Goal: Task Accomplishment & Management: Use online tool/utility

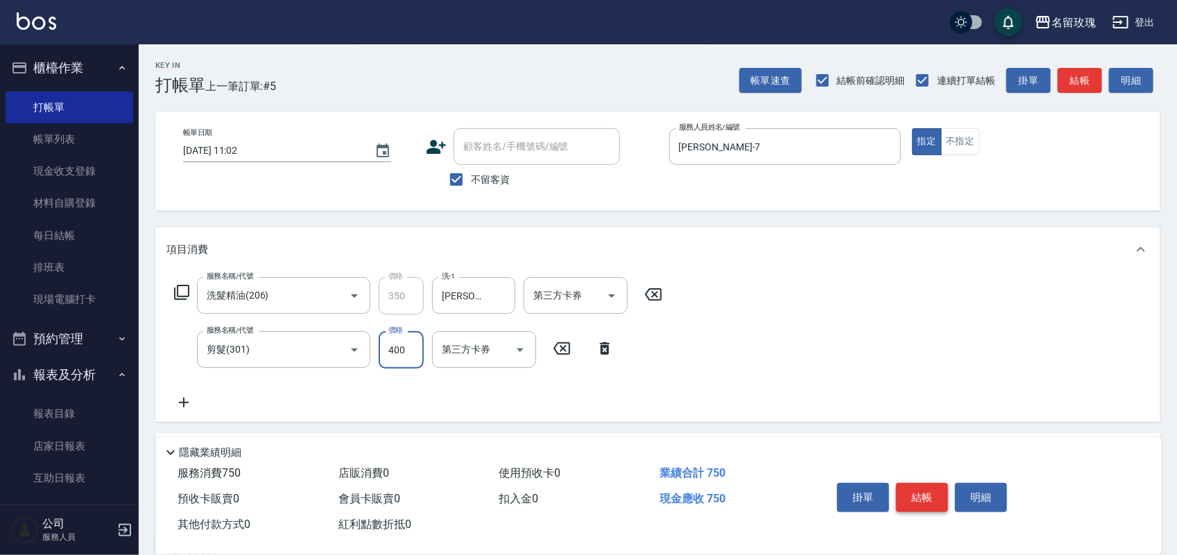
click at [924, 489] on button "結帳" at bounding box center [922, 497] width 52 height 29
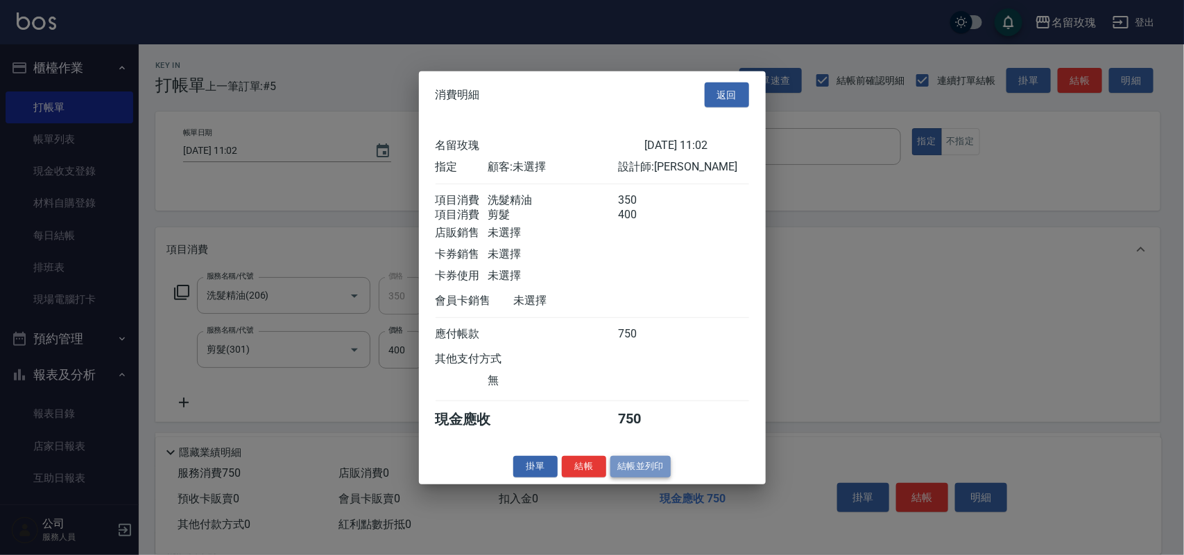
click at [638, 478] on button "結帳並列印" at bounding box center [640, 466] width 60 height 21
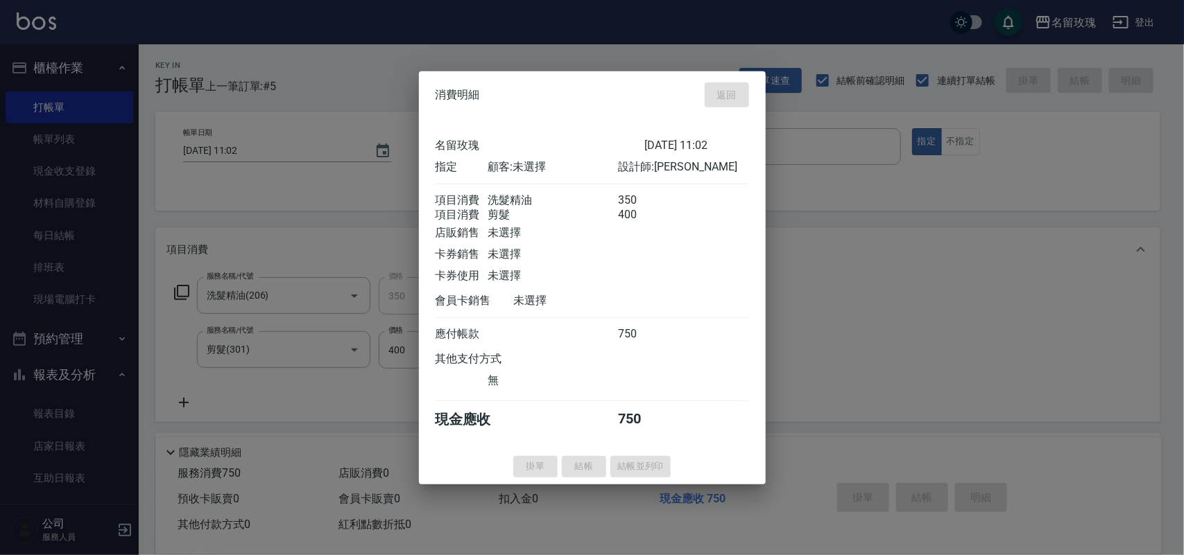
drag, startPoint x: 969, startPoint y: 463, endPoint x: 976, endPoint y: 461, distance: 7.8
click at [976, 461] on div at bounding box center [592, 277] width 1184 height 555
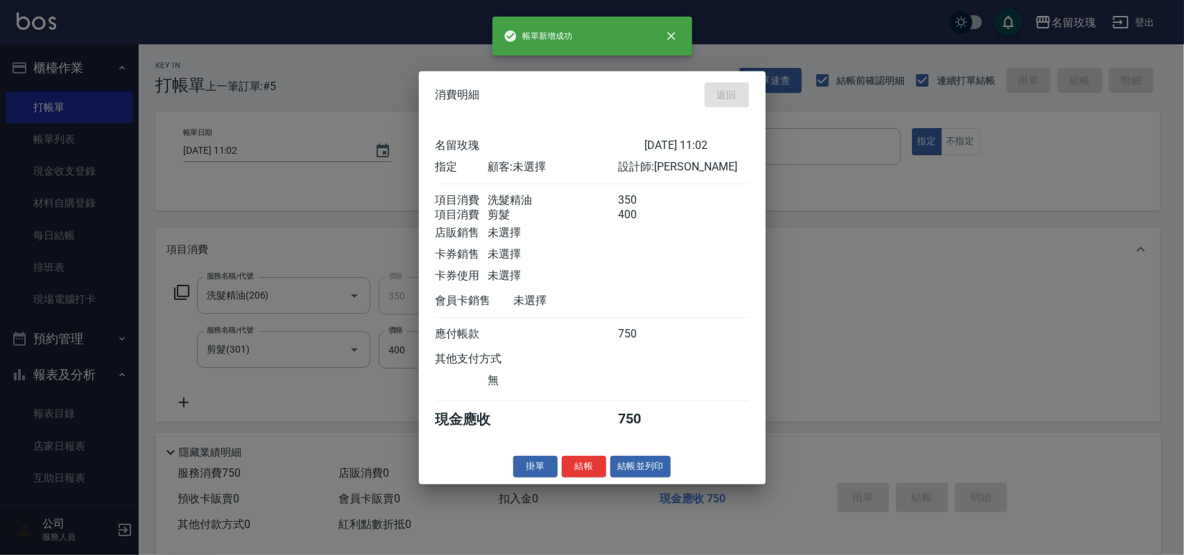
type input "[DATE] 11:42"
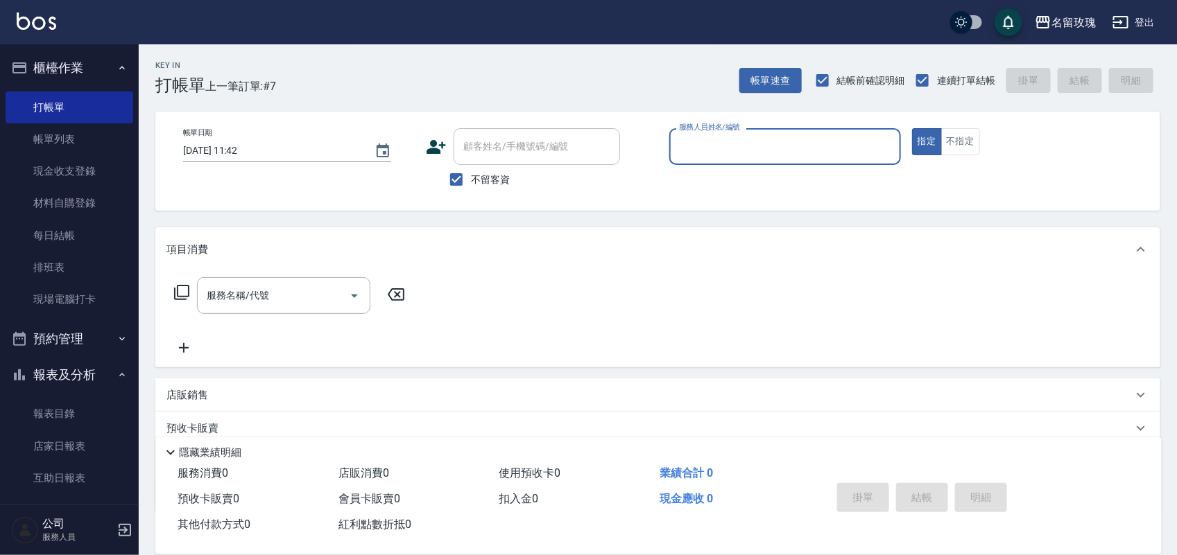
click at [483, 164] on div "顧客姓名/手機號碼/編號" at bounding box center [536, 146] width 166 height 37
drag, startPoint x: 499, startPoint y: 182, endPoint x: 498, endPoint y: 170, distance: 12.6
click at [499, 177] on span "不留客資" at bounding box center [490, 180] width 39 height 15
click at [471, 177] on input "不留客資" at bounding box center [456, 179] width 29 height 29
checkbox input "false"
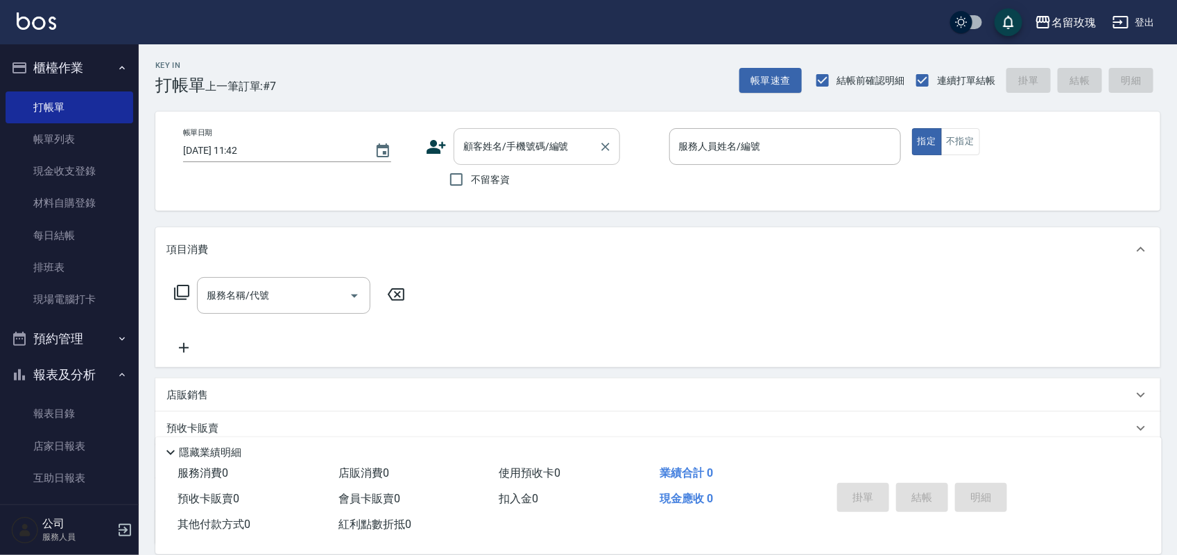
click at [498, 157] on input "顧客姓名/手機號碼/編號" at bounding box center [526, 147] width 133 height 24
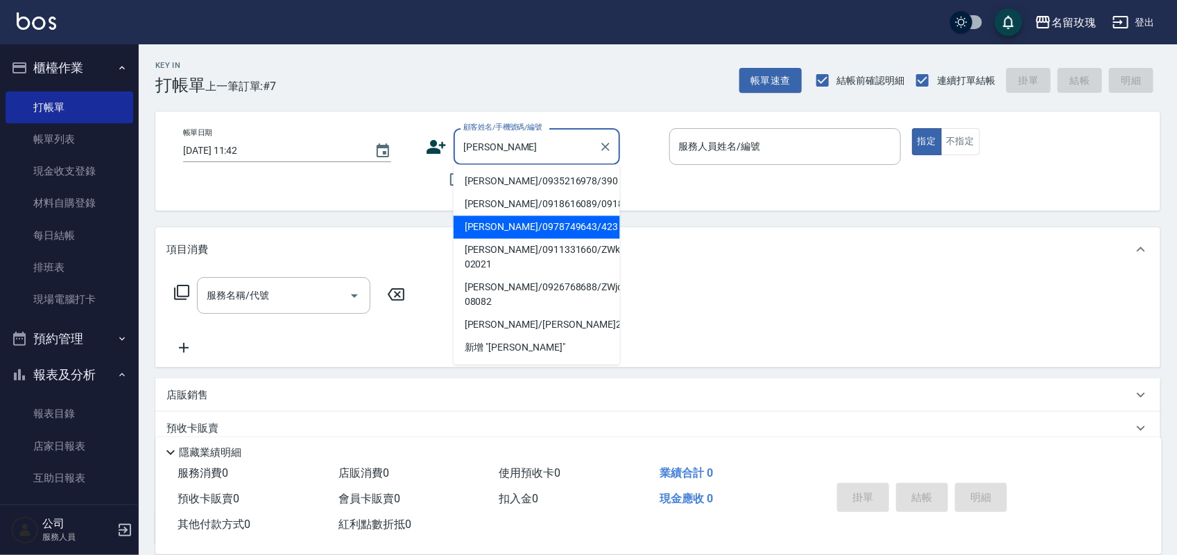
click at [520, 233] on li "[PERSON_NAME]/0978749643/423" at bounding box center [536, 227] width 166 height 23
type input "[PERSON_NAME]/0978749643/423"
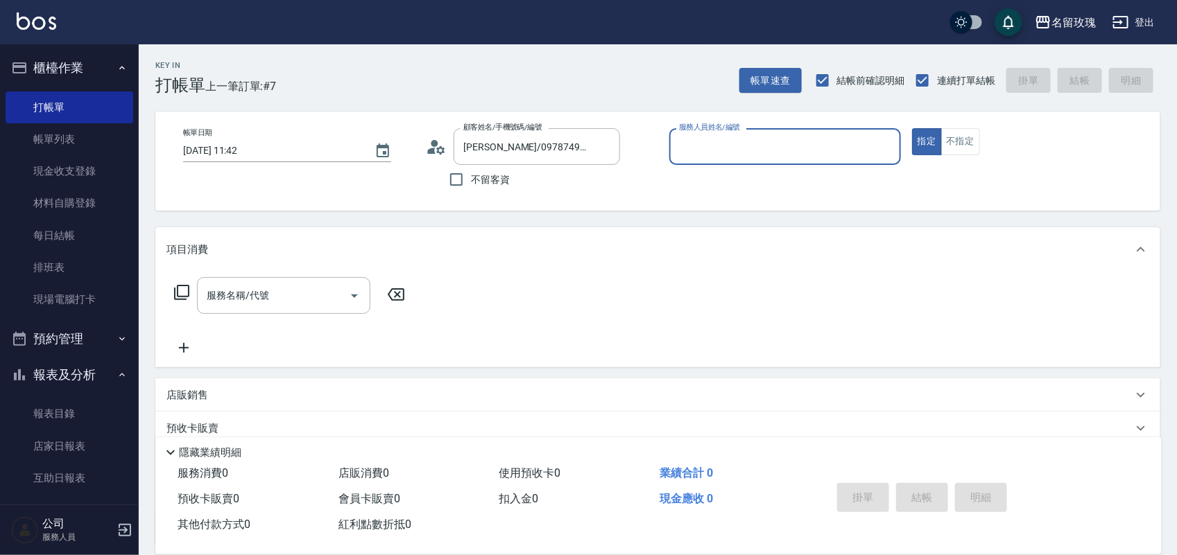
type input "[PERSON_NAME]-1"
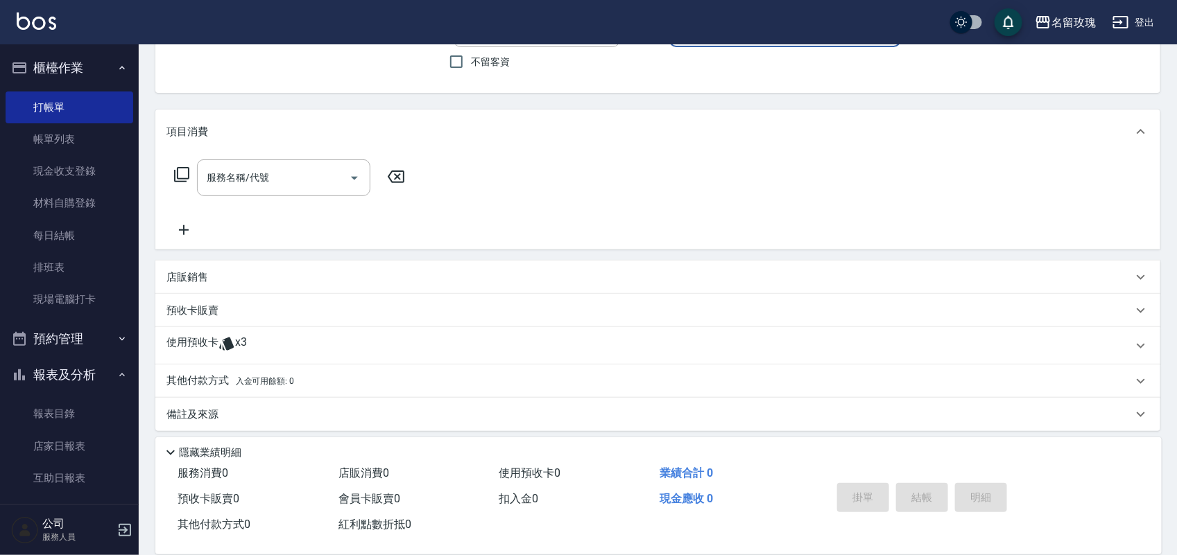
scroll to position [126, 0]
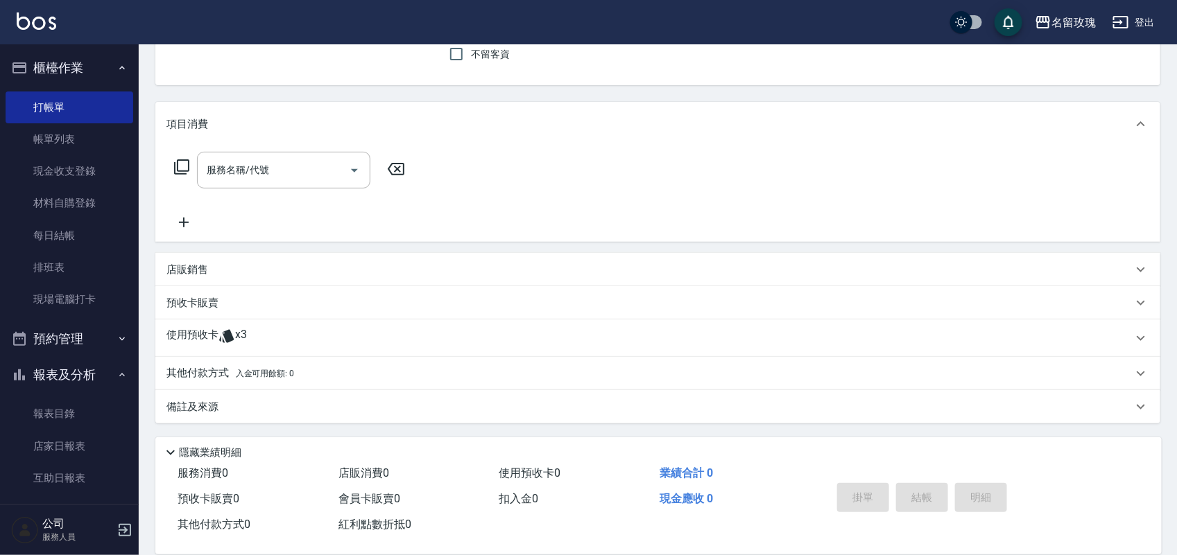
click at [261, 327] on div "使用預收卡 x3" at bounding box center [657, 338] width 1005 height 37
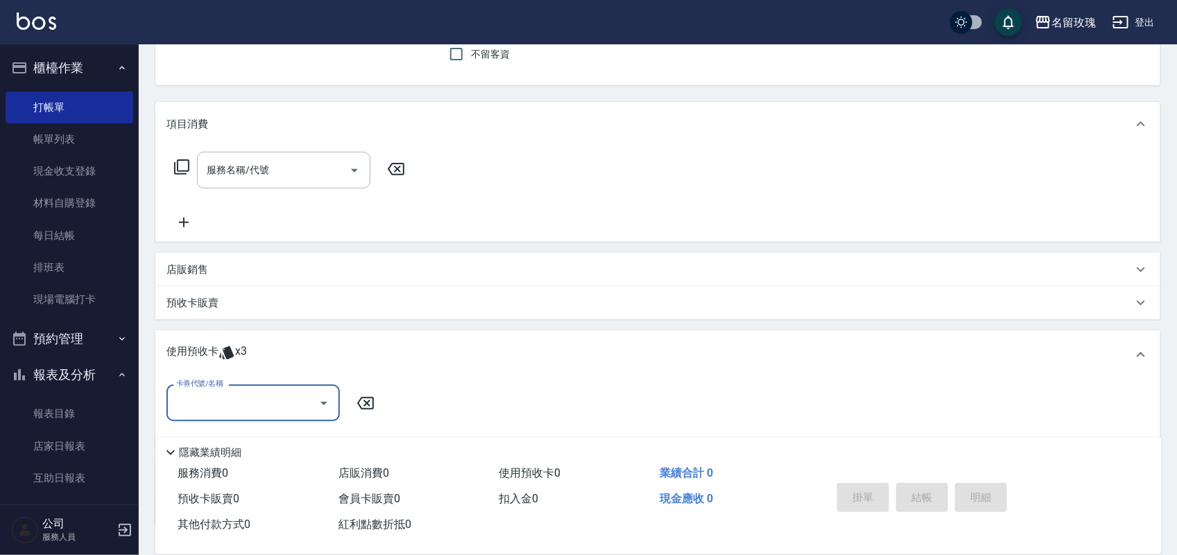
scroll to position [224, 0]
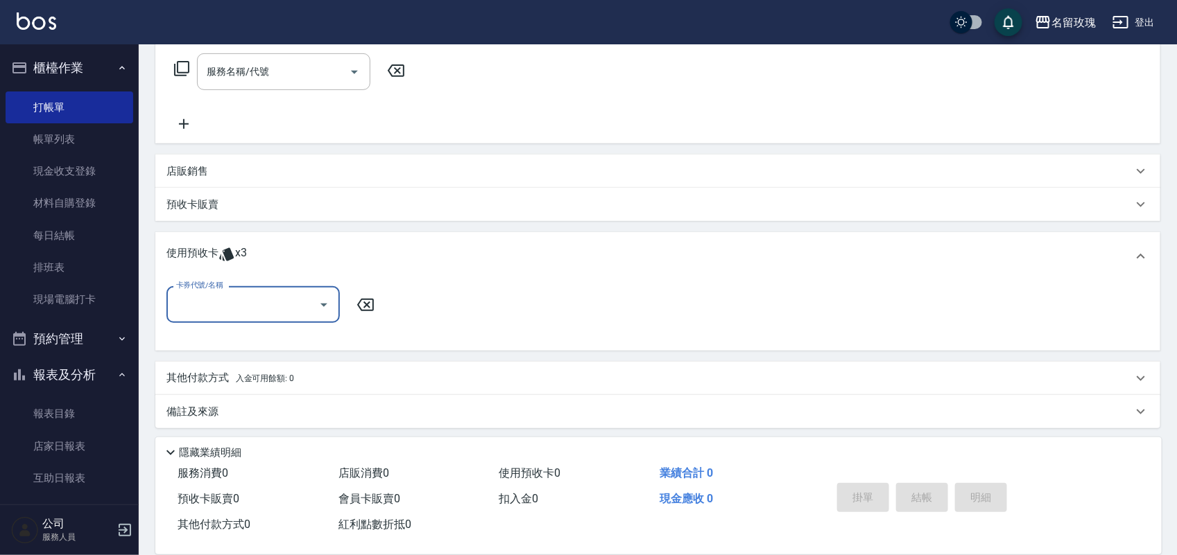
click at [268, 300] on input "卡券代號/名稱" at bounding box center [243, 305] width 140 height 24
click at [278, 340] on div "醫學蘆薈護髮單敷5次 剩餘3張 113t069" at bounding box center [252, 347] width 173 height 37
type input "醫學蘆薈護髮單敷5次 113t069"
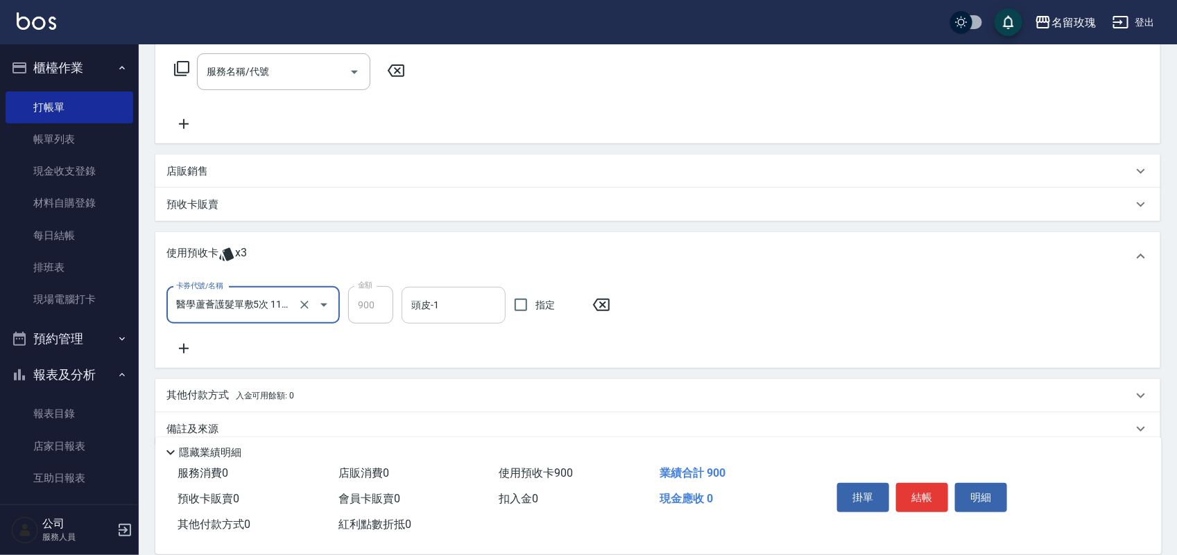
click at [460, 297] on input "頭皮-1" at bounding box center [454, 305] width 92 height 24
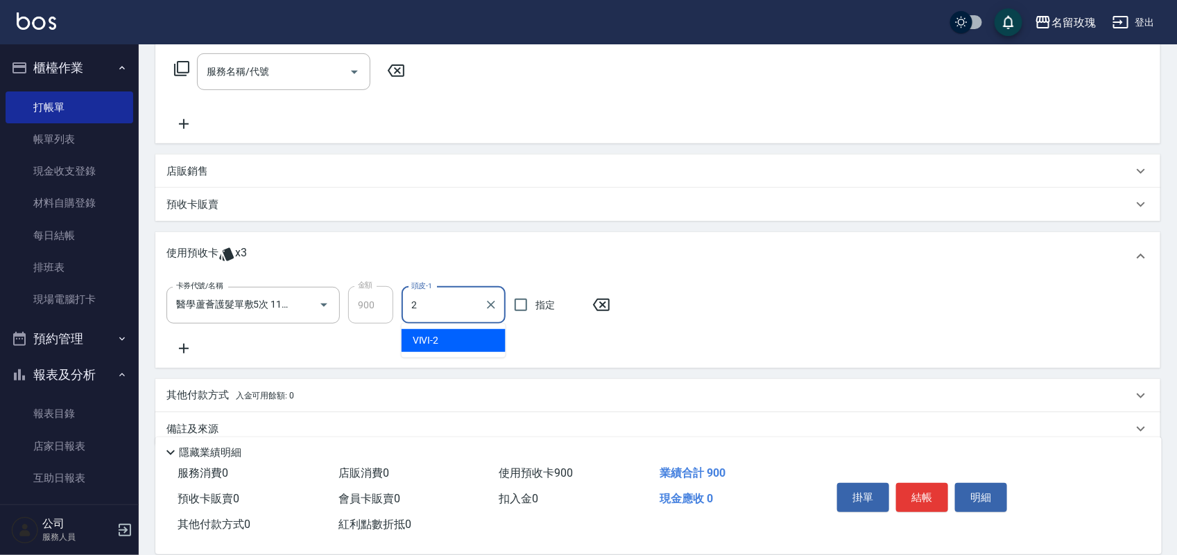
type input "VIVI-2"
click at [487, 305] on icon "Clear" at bounding box center [491, 305] width 14 height 14
type input "[PERSON_NAME]-20"
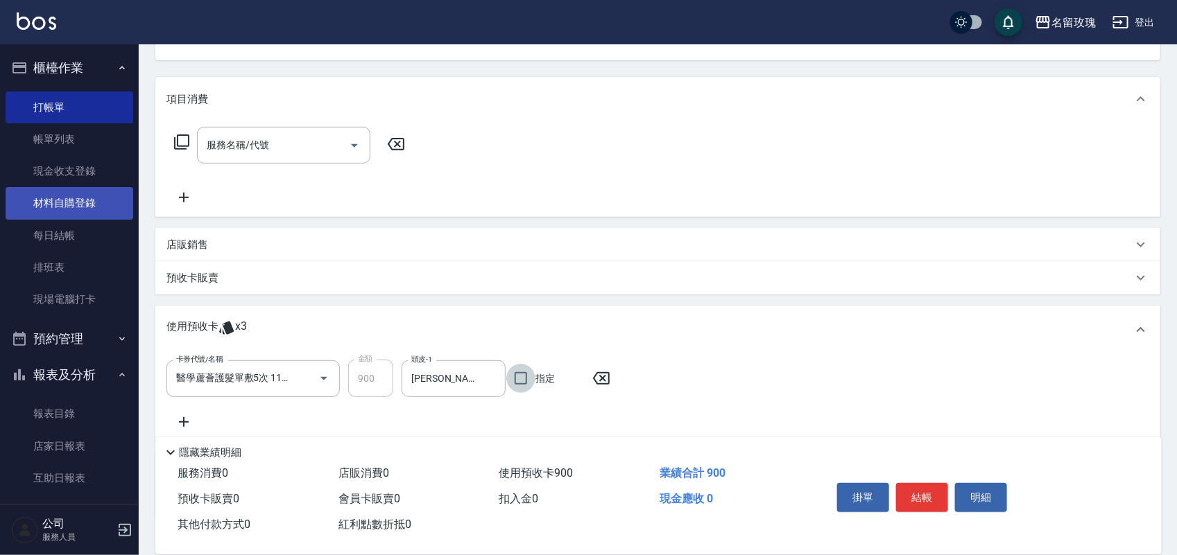
scroll to position [51, 0]
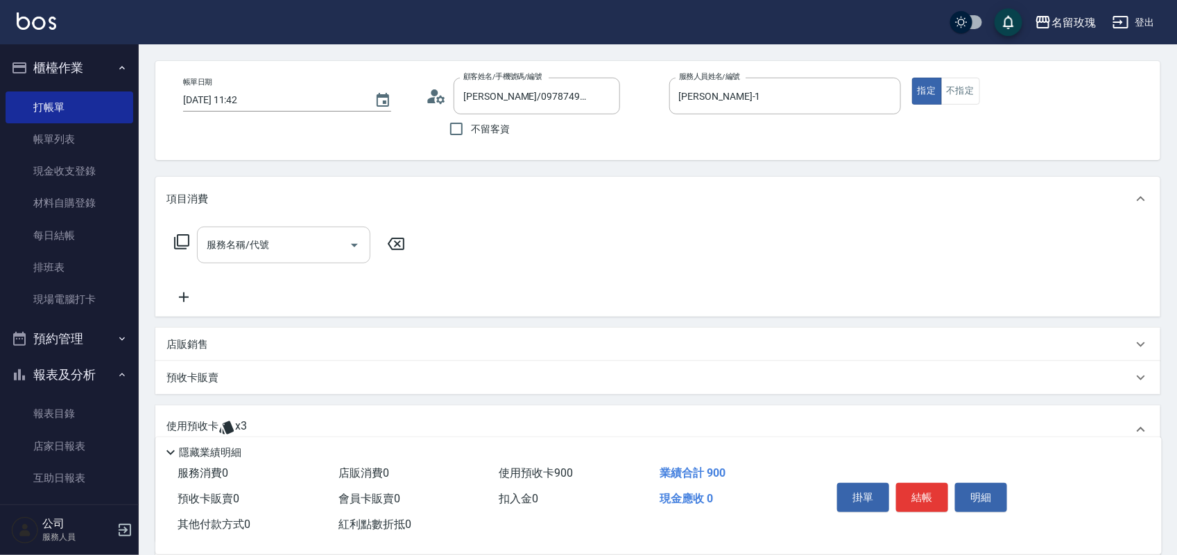
click at [225, 245] on div "服務名稱/代號 服務名稱/代號" at bounding box center [283, 245] width 173 height 37
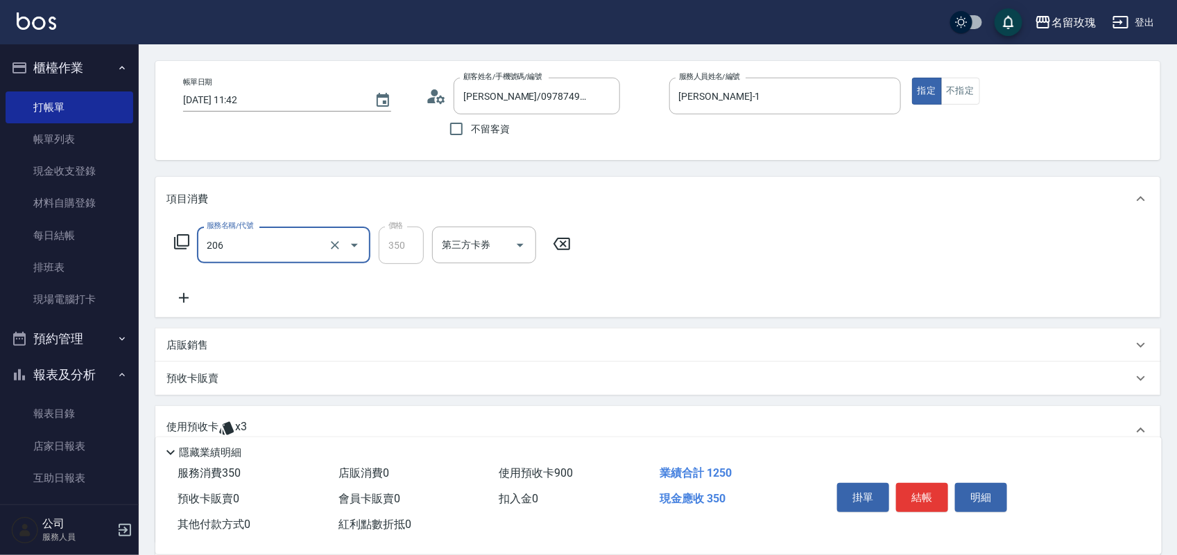
type input "洗髮精油(206)"
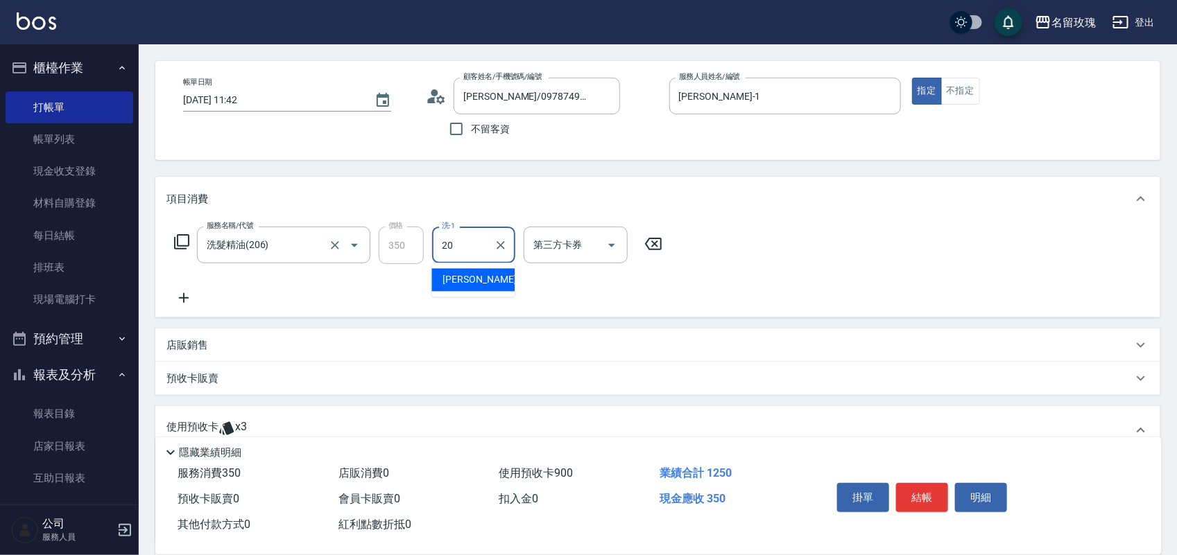
type input "[PERSON_NAME]-20"
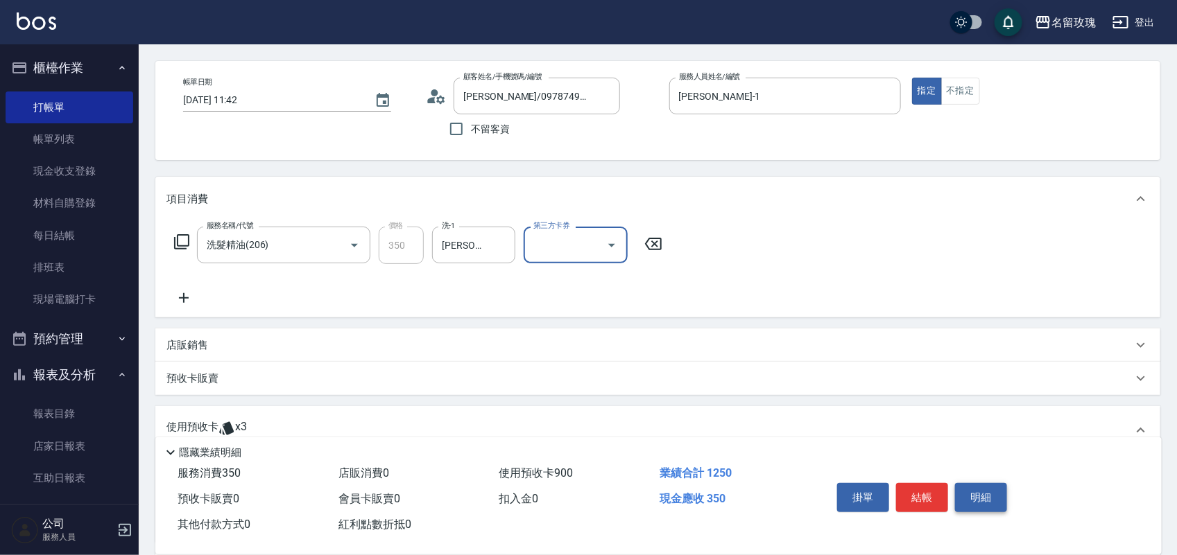
click at [988, 483] on button "明細" at bounding box center [981, 497] width 52 height 29
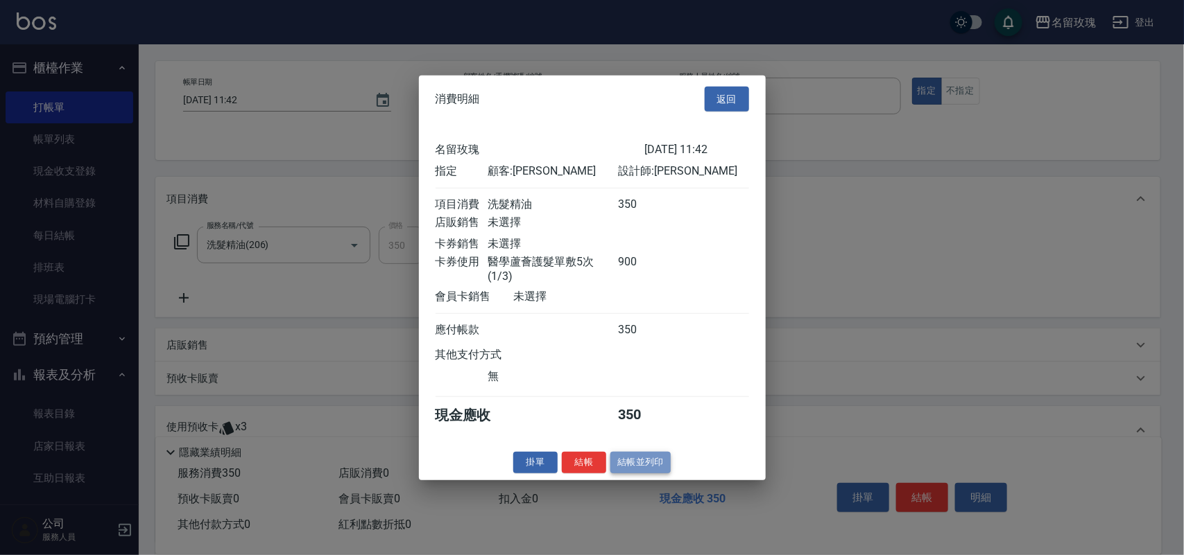
click at [628, 472] on button "結帳並列印" at bounding box center [640, 462] width 60 height 21
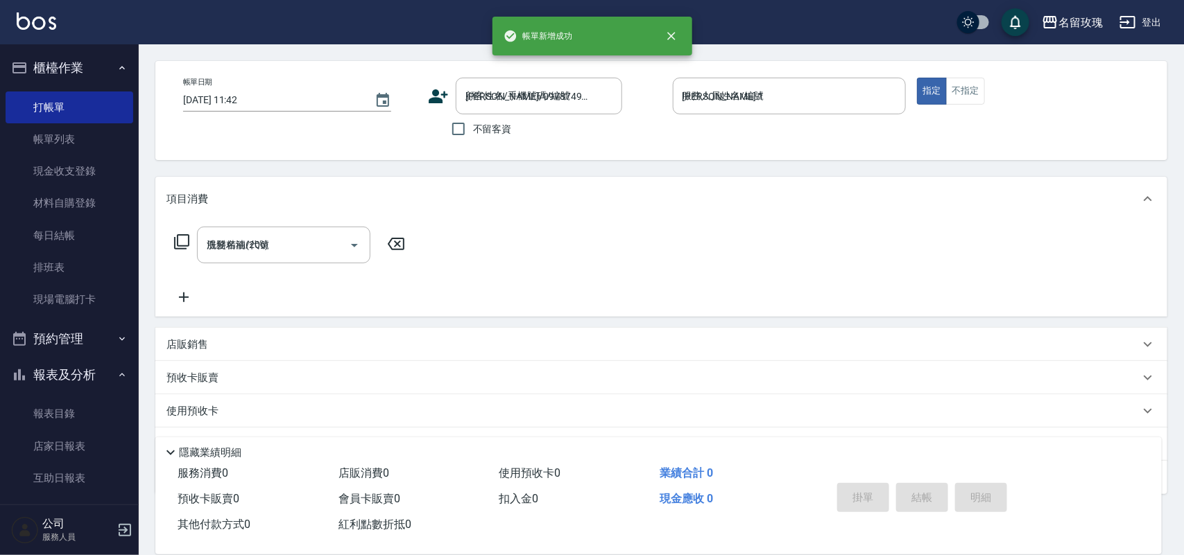
type input "[DATE] 11:55"
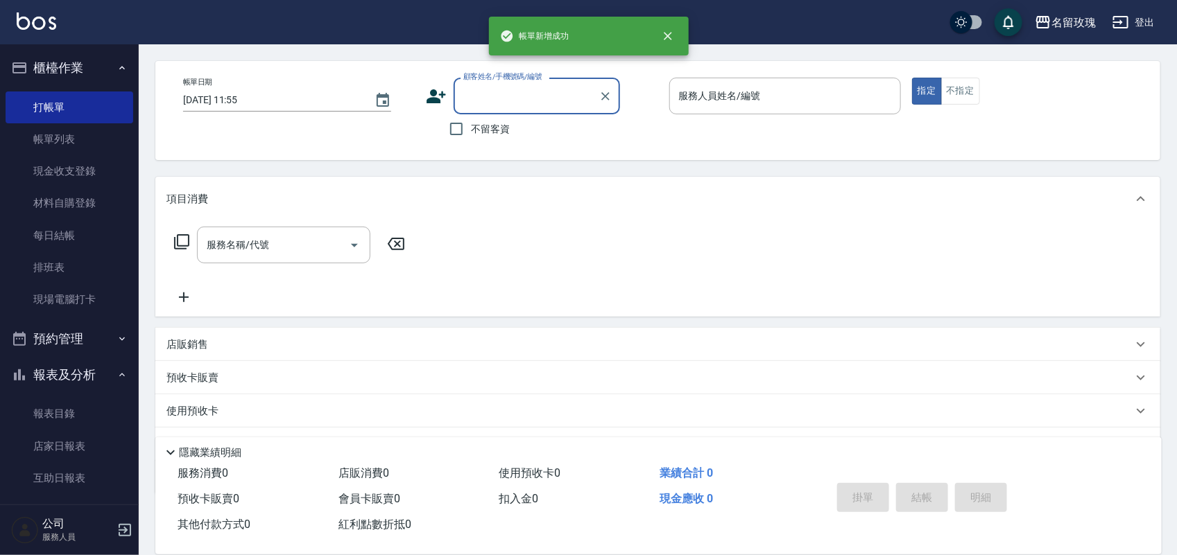
scroll to position [0, 0]
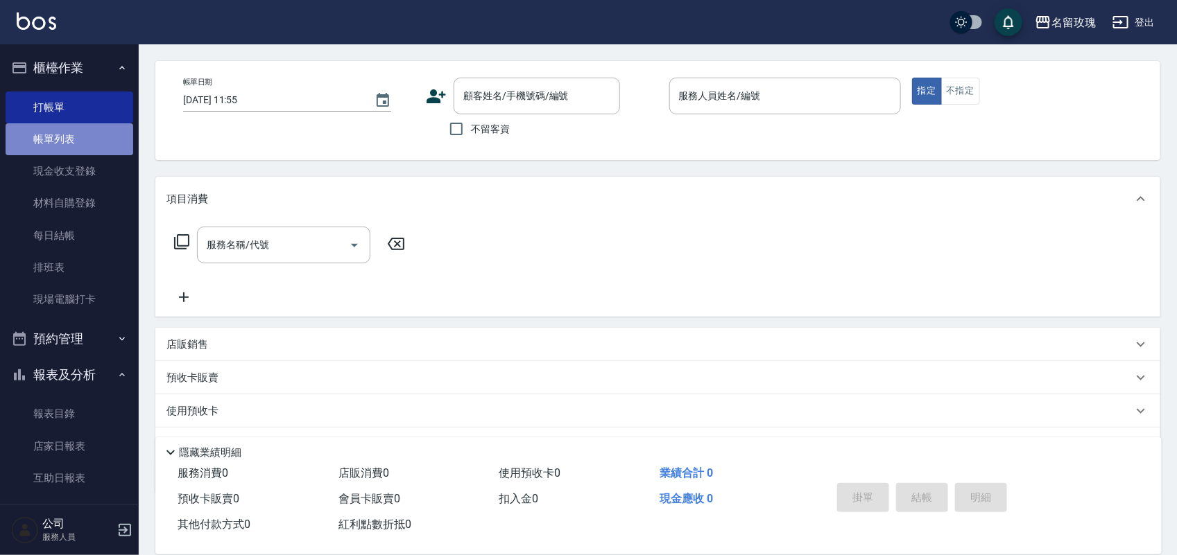
drag, startPoint x: 88, startPoint y: 126, endPoint x: 767, endPoint y: 302, distance: 701.3
click at [89, 126] on link "帳單列表" at bounding box center [70, 139] width 128 height 32
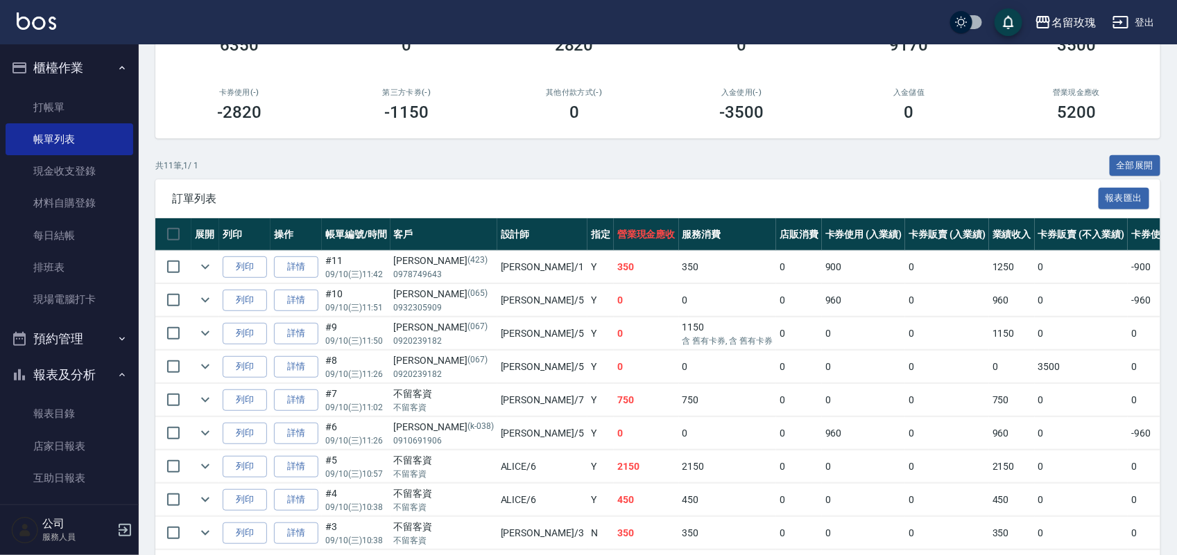
scroll to position [342, 0]
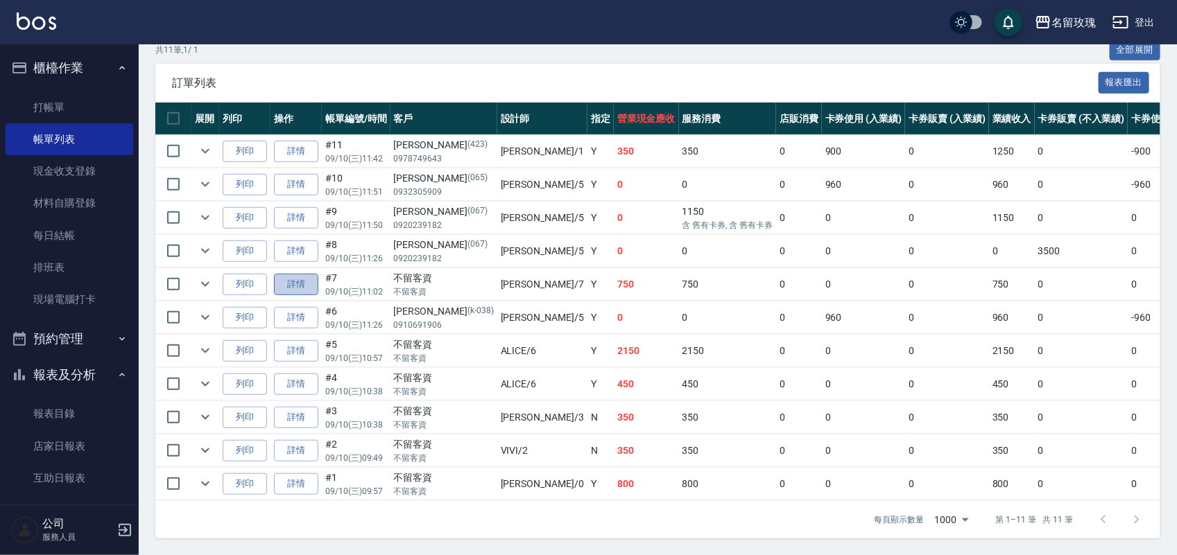
click at [302, 276] on link "詳情" at bounding box center [296, 284] width 44 height 21
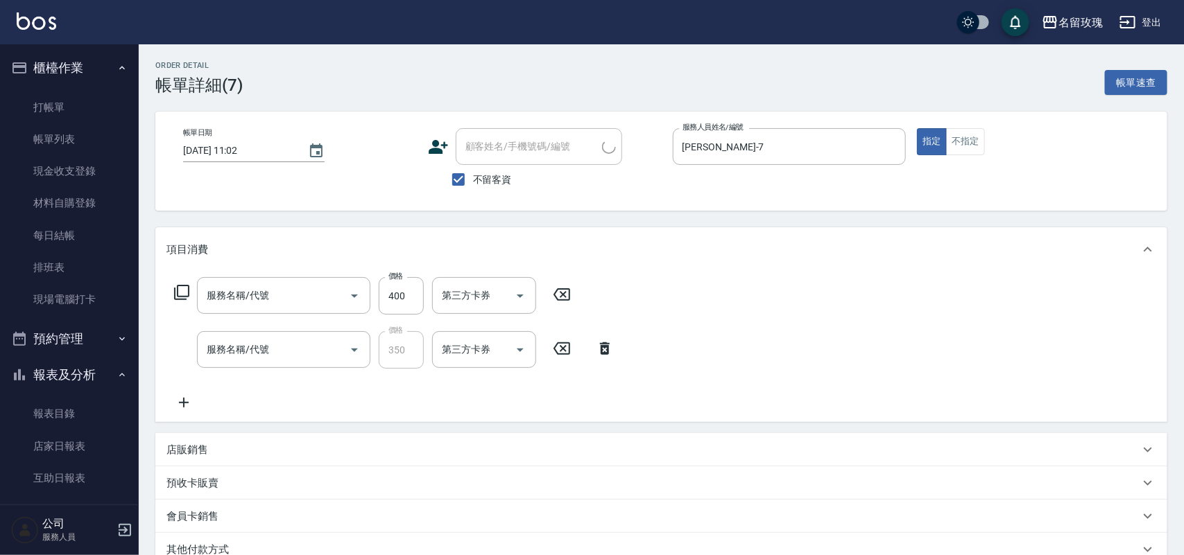
type input "[DATE] 11:02"
checkbox input "true"
type input "[PERSON_NAME]-7"
type input "剪髮(301)"
type input "洗髮精油(206)"
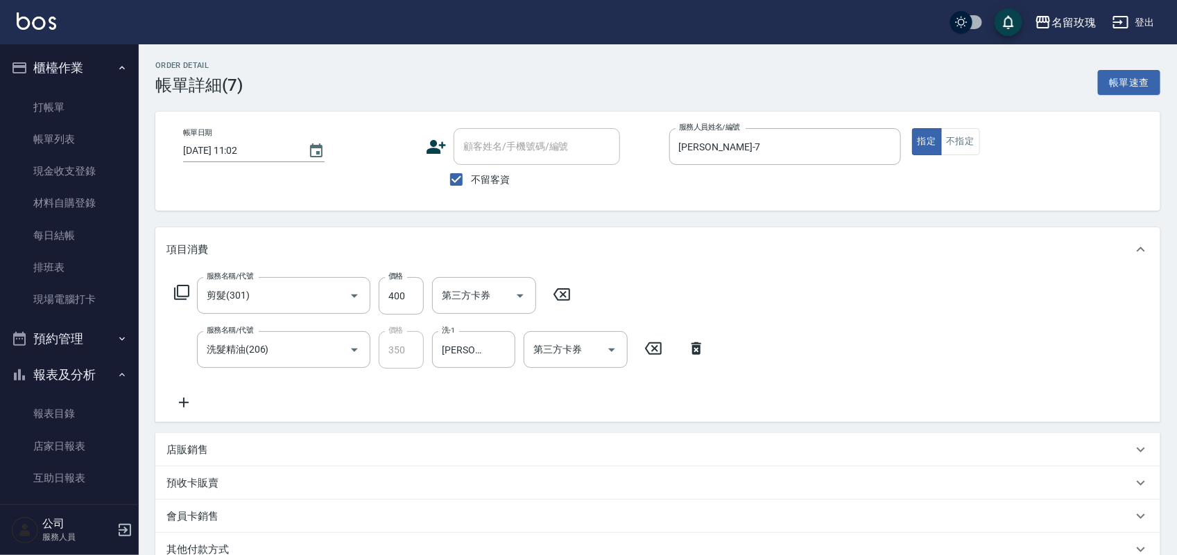
click at [569, 297] on icon at bounding box center [561, 294] width 17 height 12
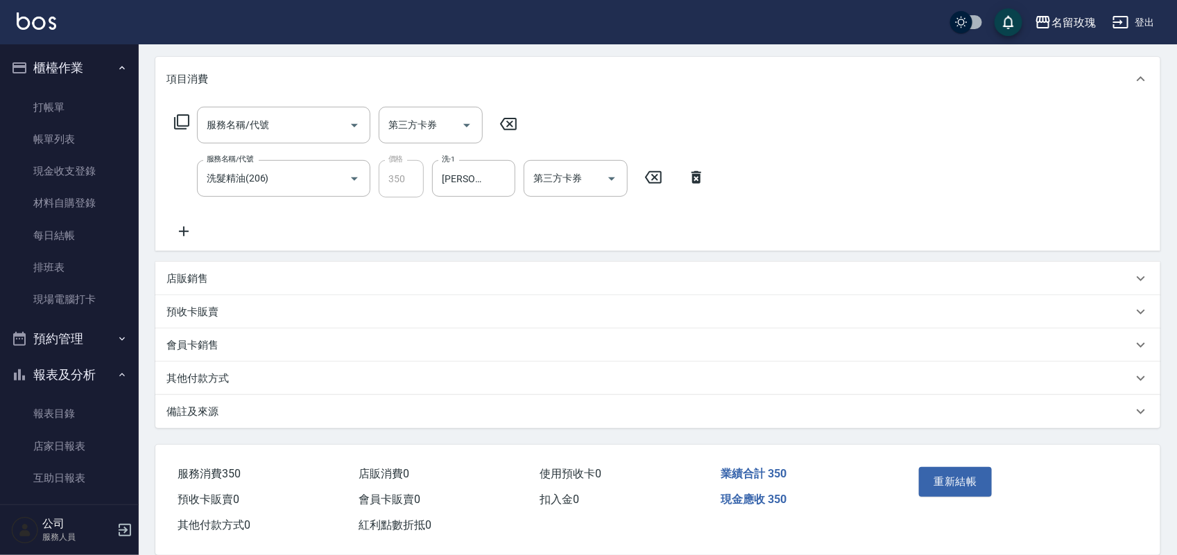
scroll to position [192, 0]
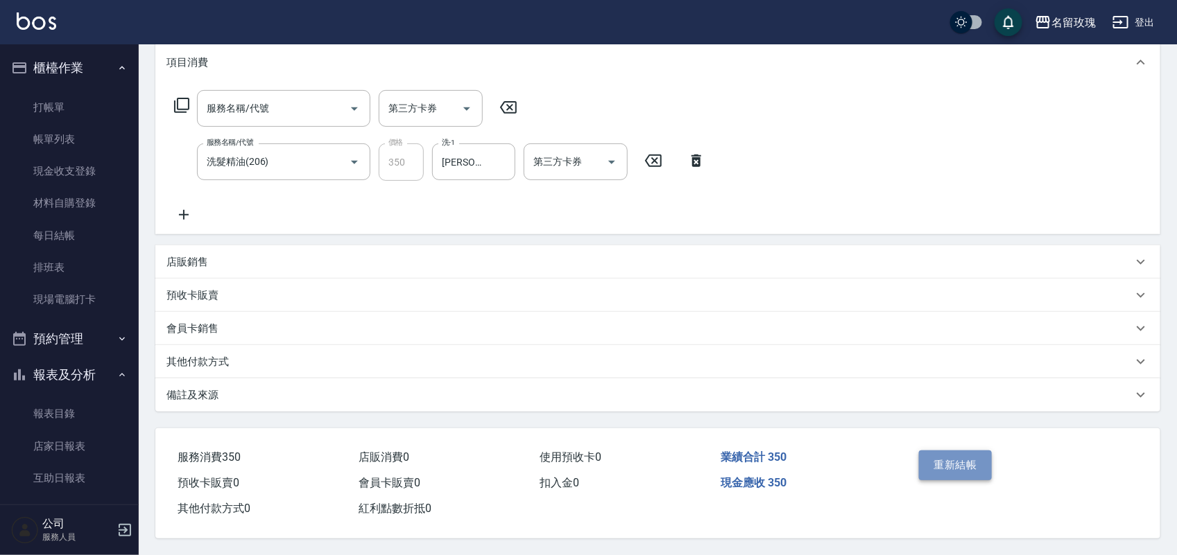
click at [945, 465] on button "重新結帳" at bounding box center [956, 465] width 74 height 29
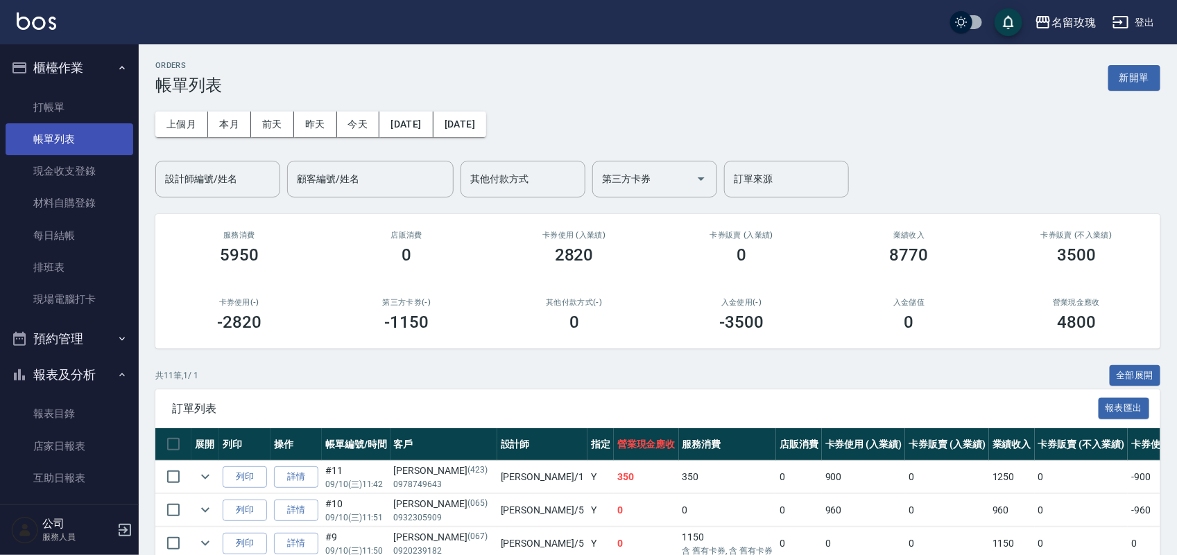
click at [55, 141] on link "帳單列表" at bounding box center [70, 139] width 128 height 32
click at [202, 473] on icon "expand row" at bounding box center [205, 477] width 17 height 17
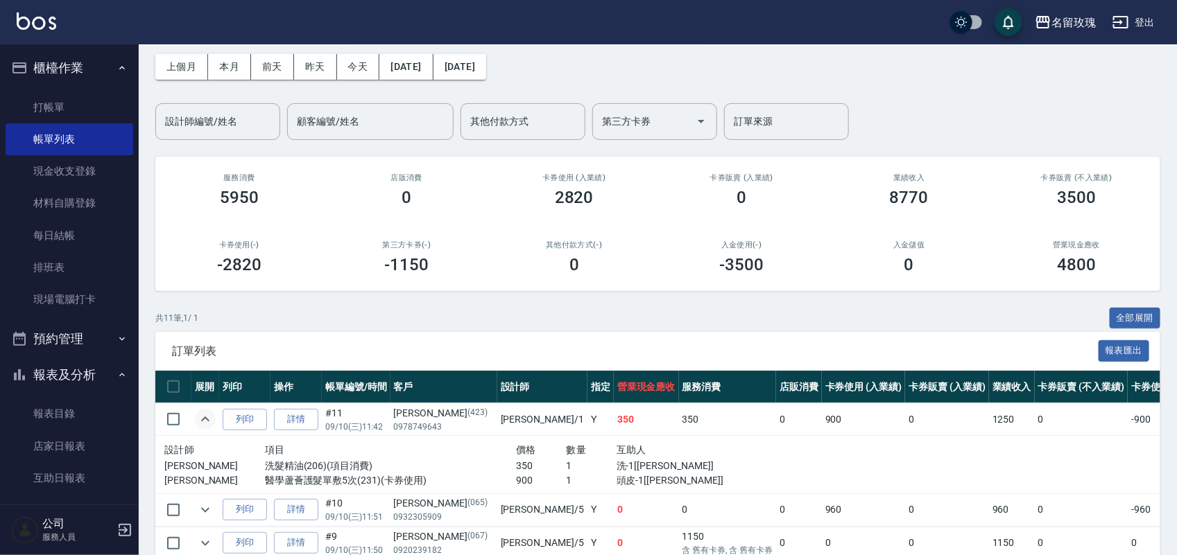
scroll to position [53, 0]
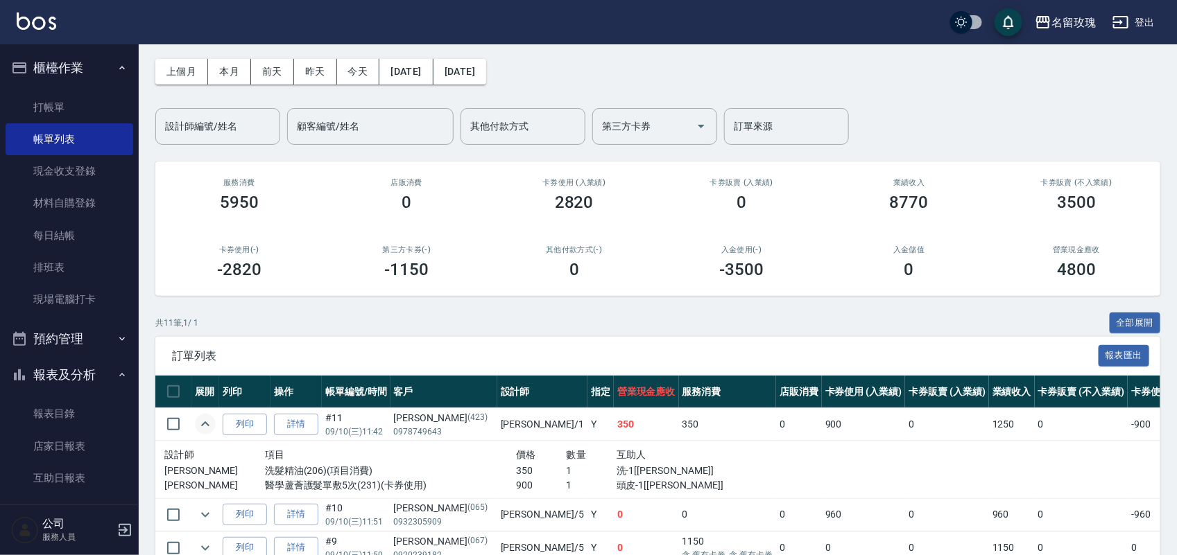
click at [312, 71] on button "昨天" at bounding box center [315, 72] width 43 height 26
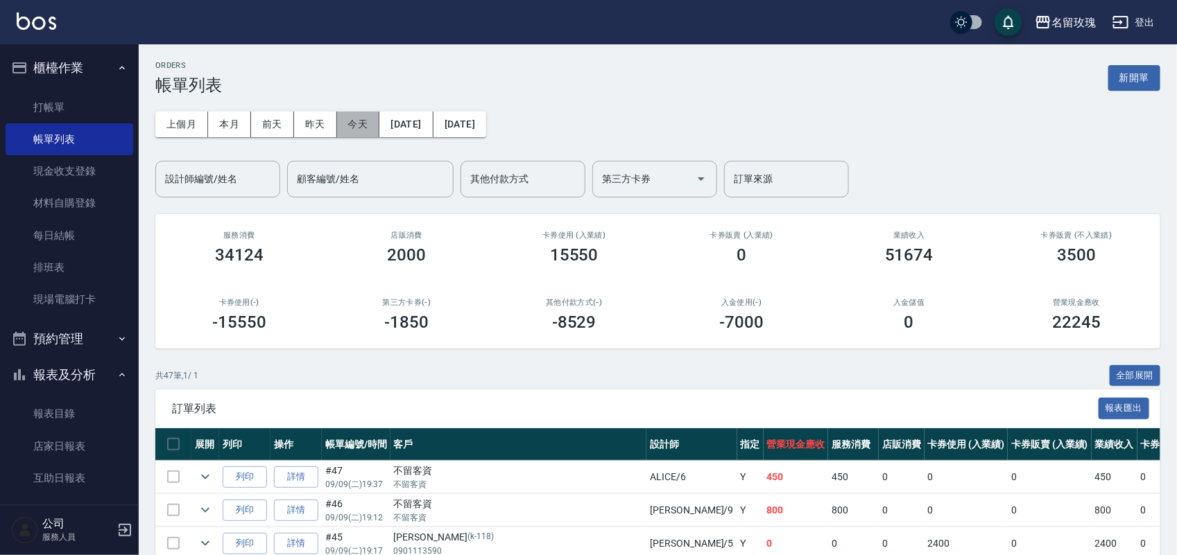
click at [361, 127] on button "今天" at bounding box center [358, 125] width 43 height 26
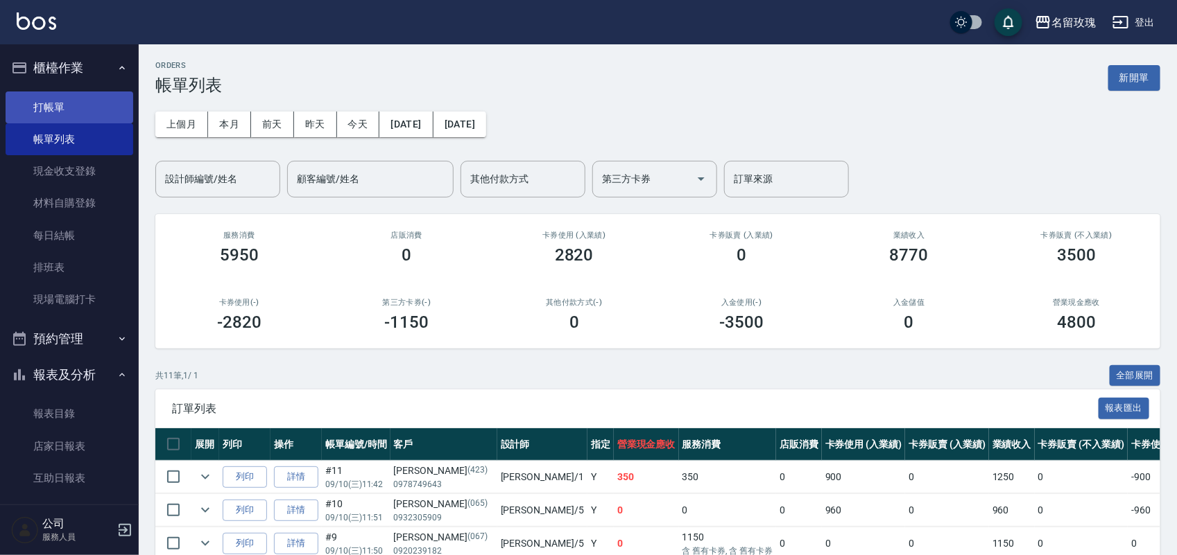
click at [44, 96] on link "打帳單" at bounding box center [70, 108] width 128 height 32
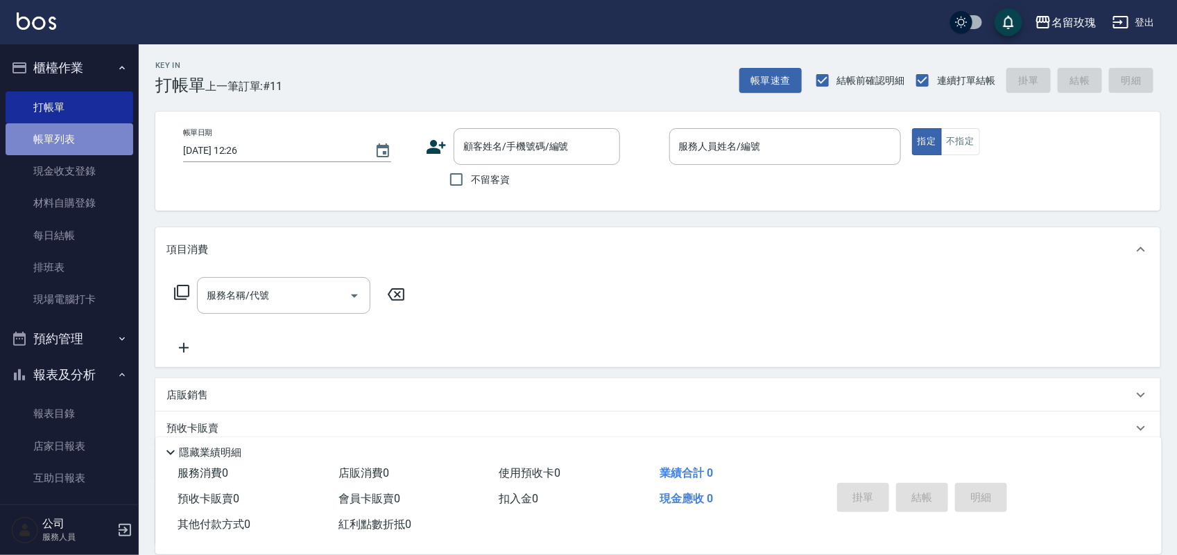
click at [74, 148] on link "帳單列表" at bounding box center [70, 139] width 128 height 32
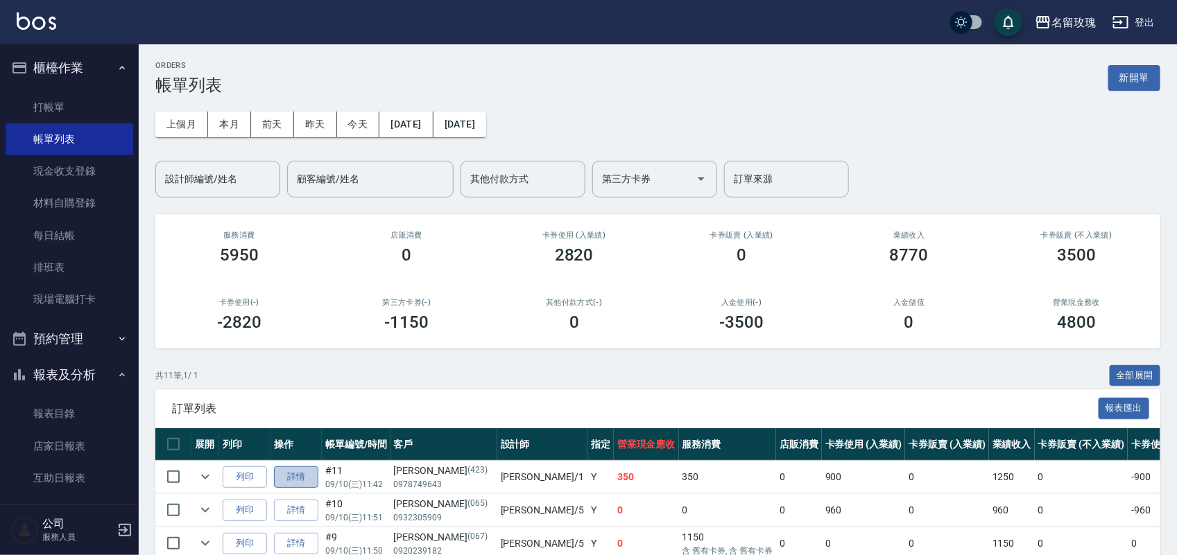
click at [312, 478] on link "詳情" at bounding box center [296, 477] width 44 height 21
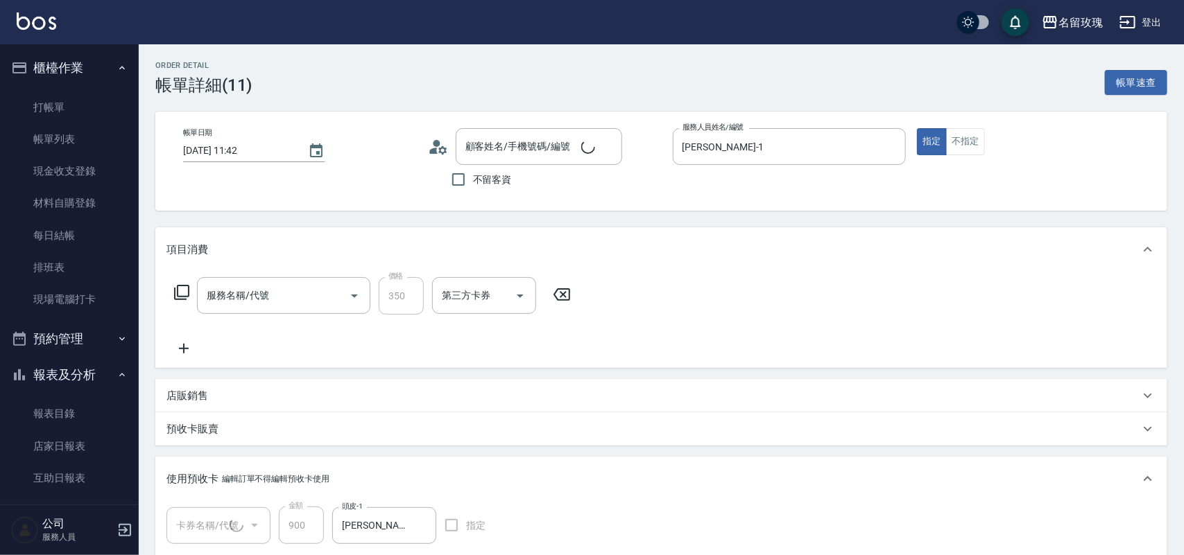
type input "[DATE] 11:42"
type input "[PERSON_NAME]-1"
type input "洗髮精油(206)"
type input "[PERSON_NAME]/0978749643/423"
type input "醫學蘆薈護髮單敷5次(1/1) 113t069"
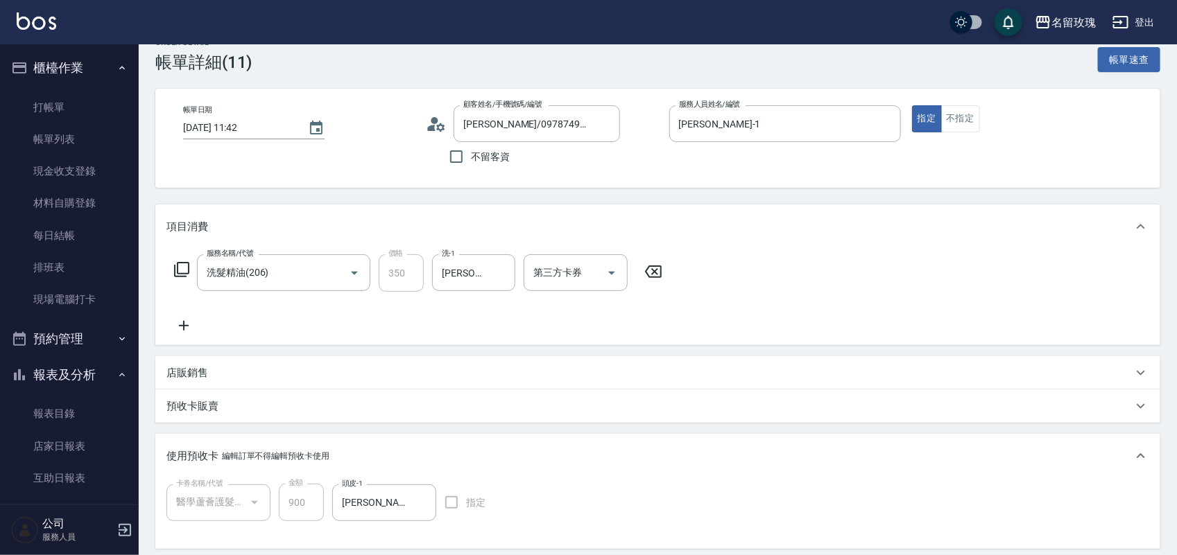
scroll to position [16, 0]
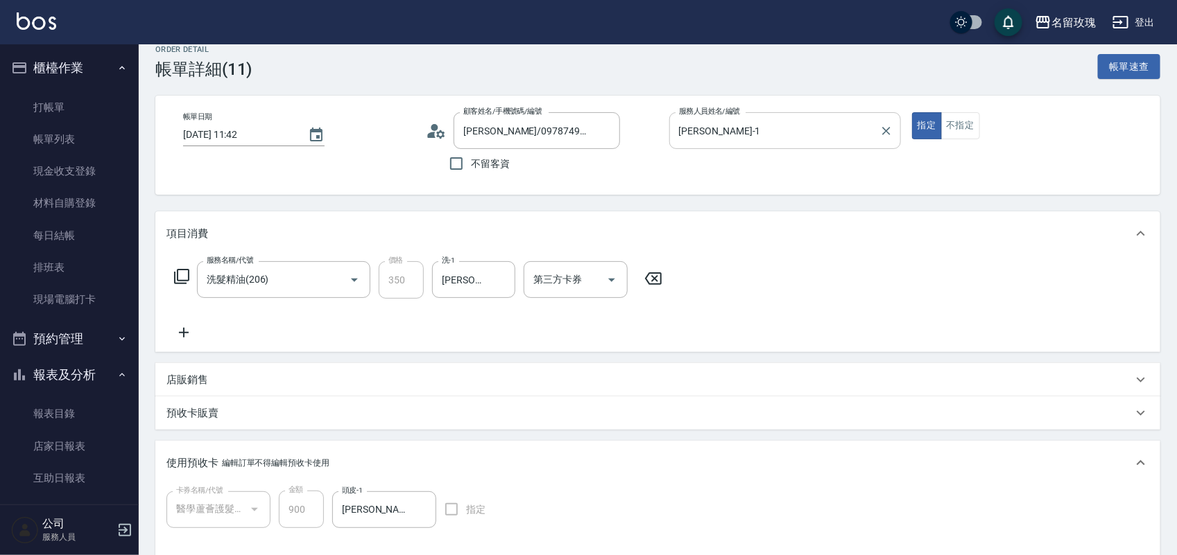
drag, startPoint x: 716, startPoint y: 164, endPoint x: 716, endPoint y: 143, distance: 20.8
click at [716, 146] on div "服務人員姓名/編號 [PERSON_NAME]-1 服務人員姓名/編號" at bounding box center [785, 145] width 232 height 66
click at [718, 142] on input "[PERSON_NAME]-1" at bounding box center [774, 131] width 198 height 24
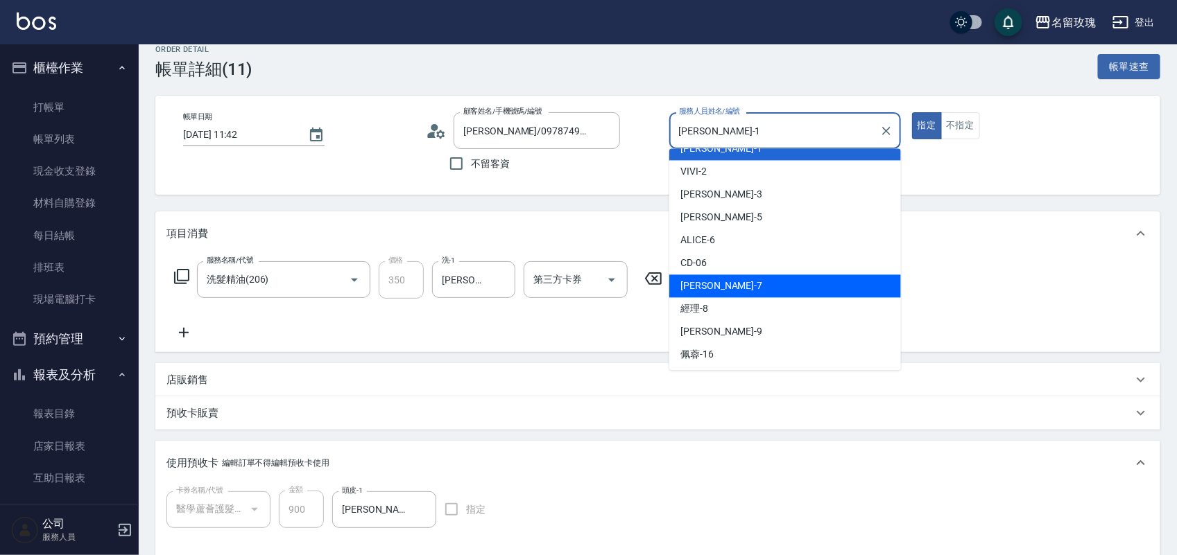
scroll to position [87, 0]
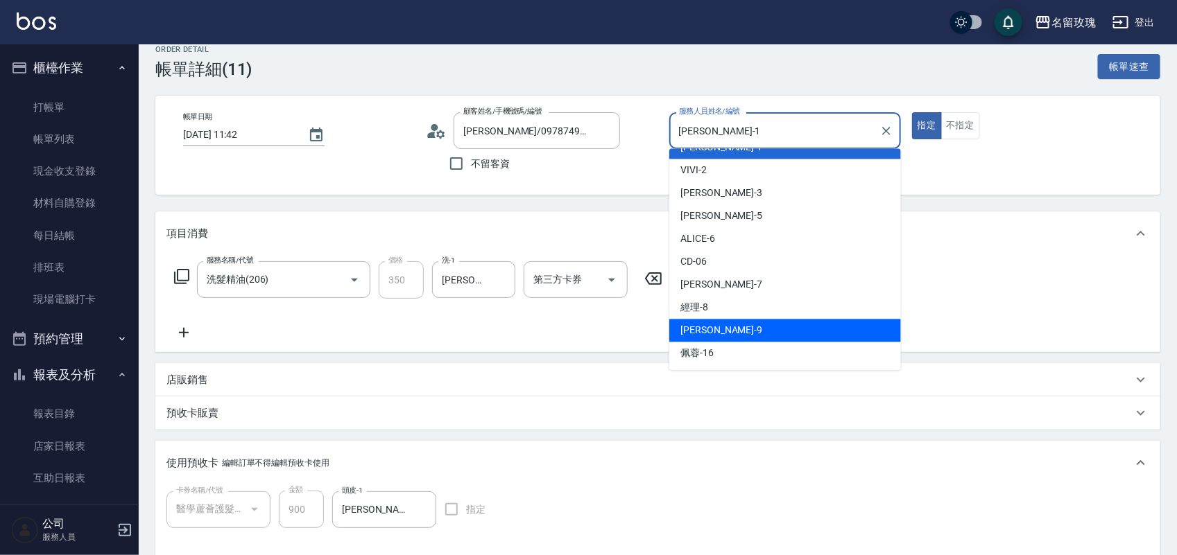
click at [756, 327] on div "[PERSON_NAME] -9" at bounding box center [785, 331] width 232 height 23
type input "[PERSON_NAME]老師-9"
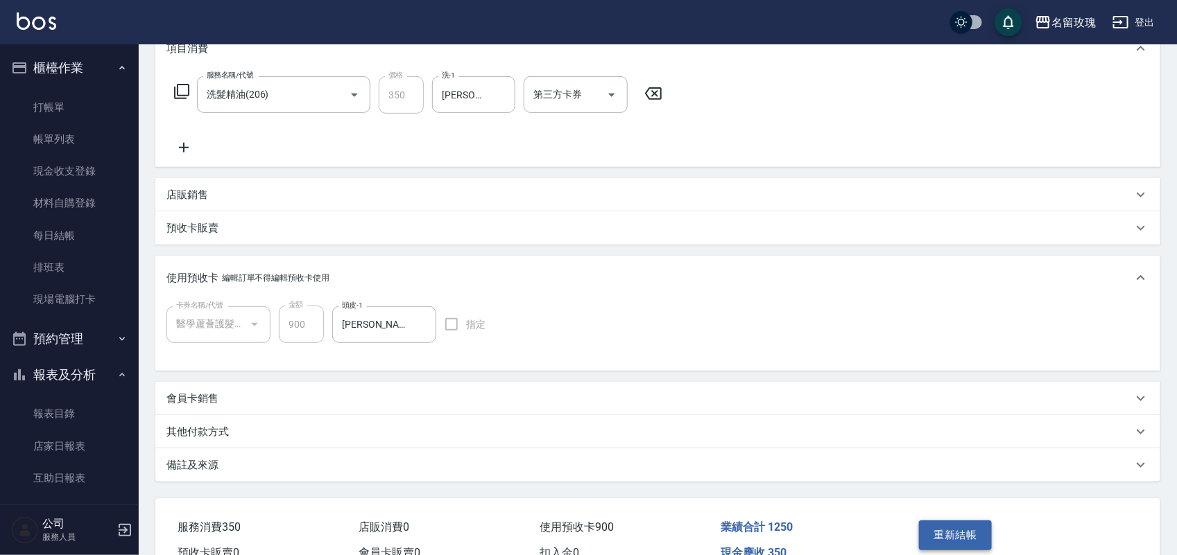
scroll to position [276, 0]
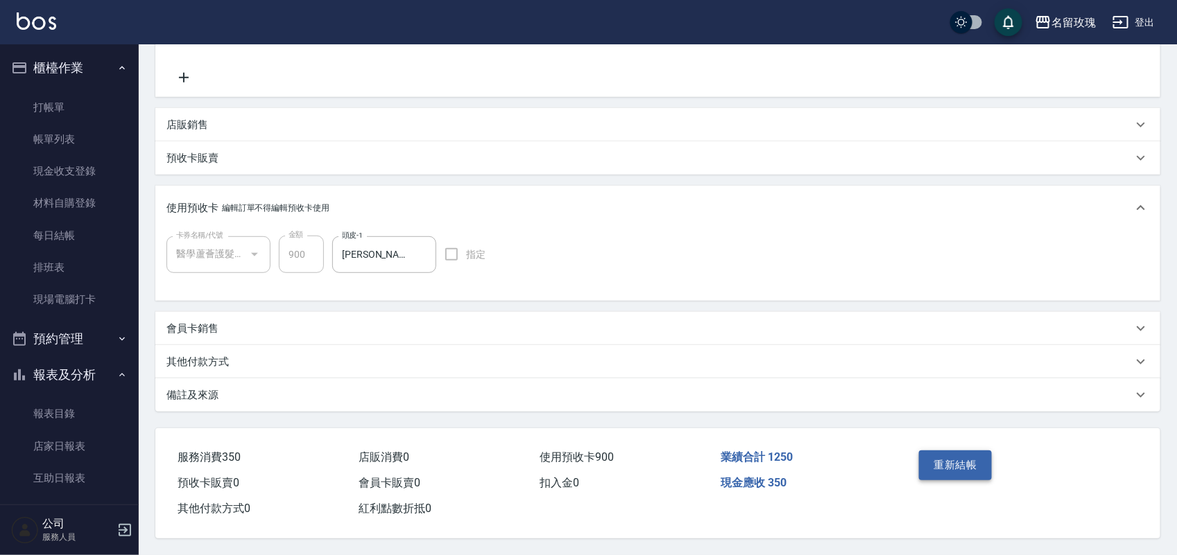
click at [962, 451] on button "重新結帳" at bounding box center [956, 465] width 74 height 29
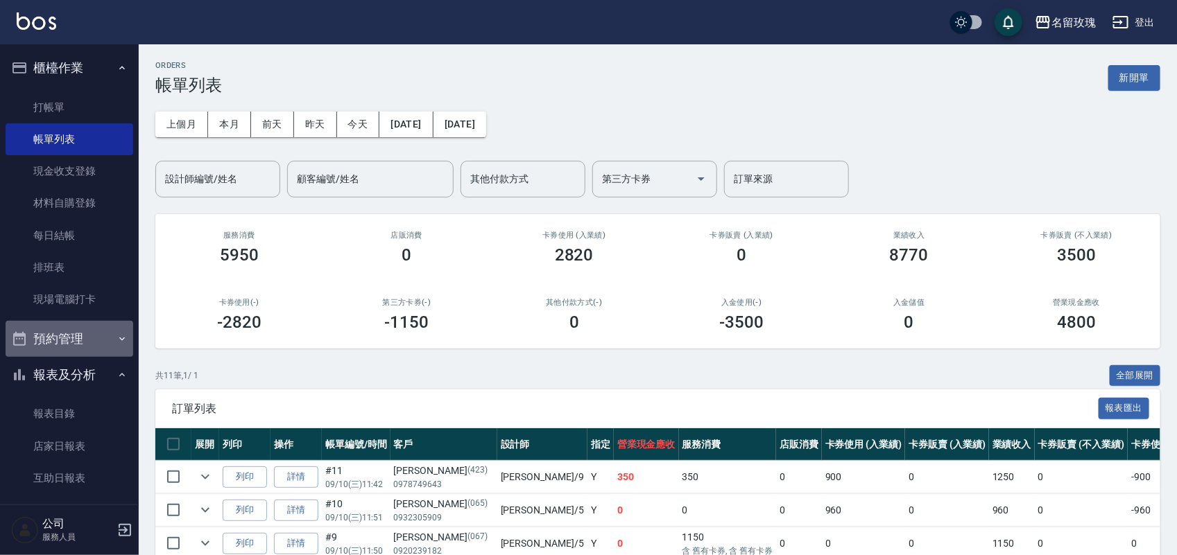
click at [70, 352] on button "預約管理" at bounding box center [70, 339] width 128 height 36
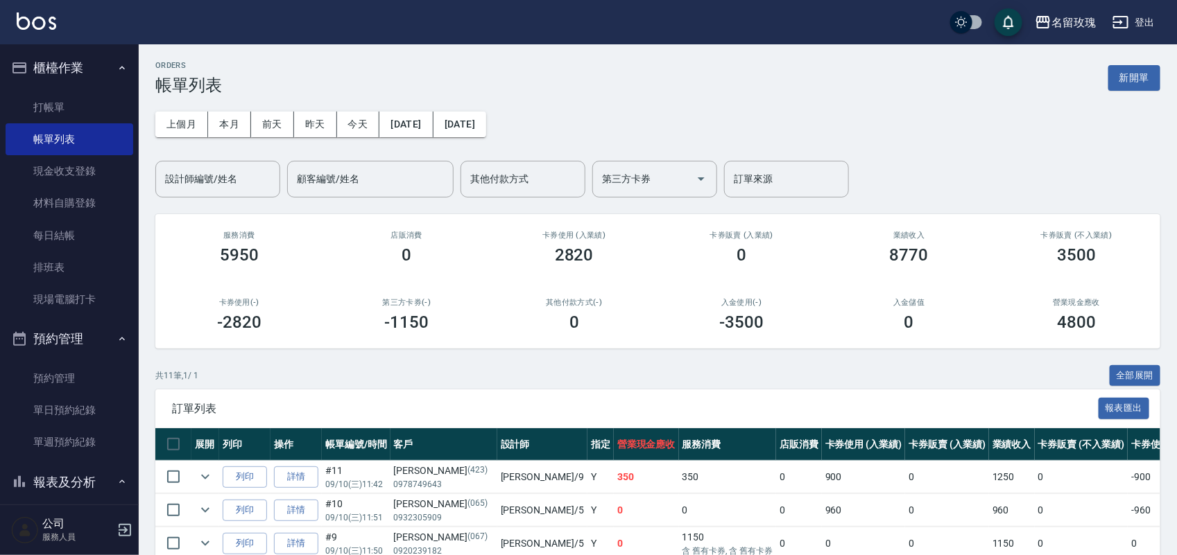
click at [70, 354] on button "預約管理" at bounding box center [70, 339] width 128 height 36
click at [74, 385] on button "報表及分析" at bounding box center [70, 375] width 128 height 36
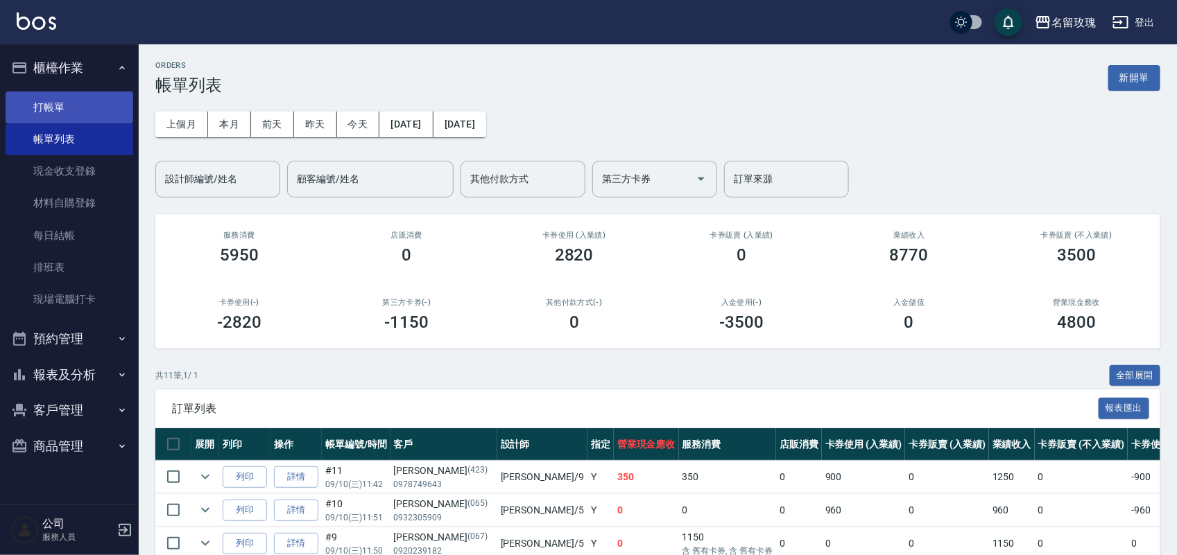
click at [71, 112] on link "打帳單" at bounding box center [70, 108] width 128 height 32
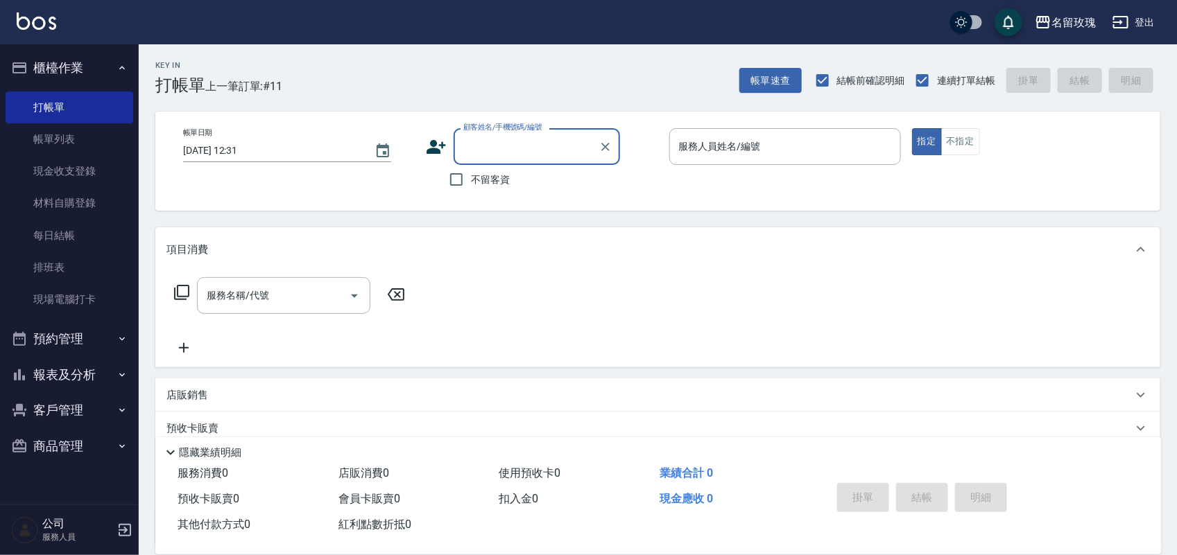
click at [62, 380] on button "報表及分析" at bounding box center [70, 375] width 128 height 36
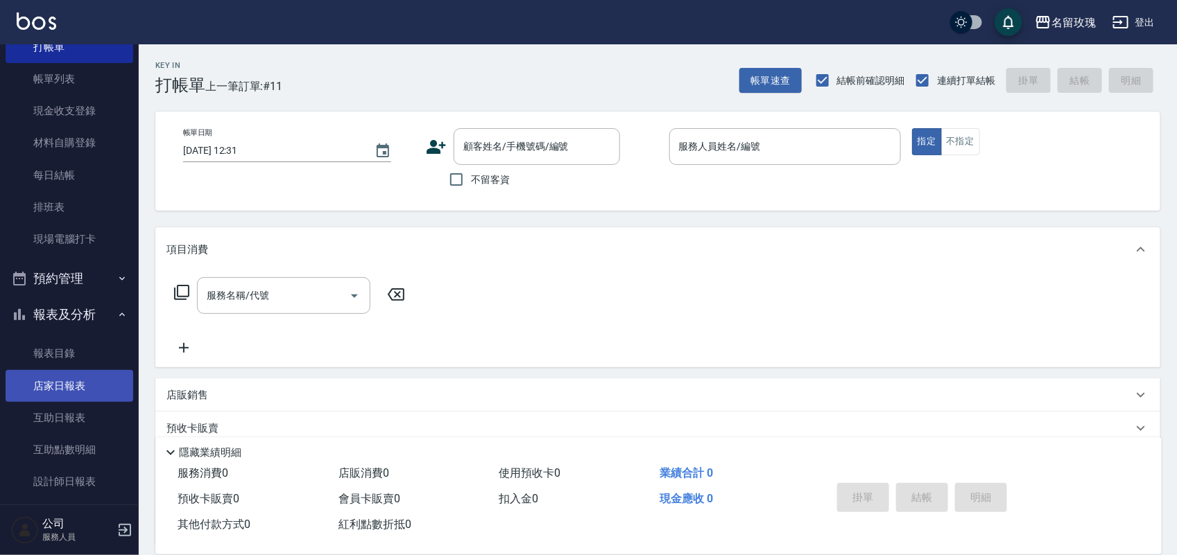
scroll to position [87, 0]
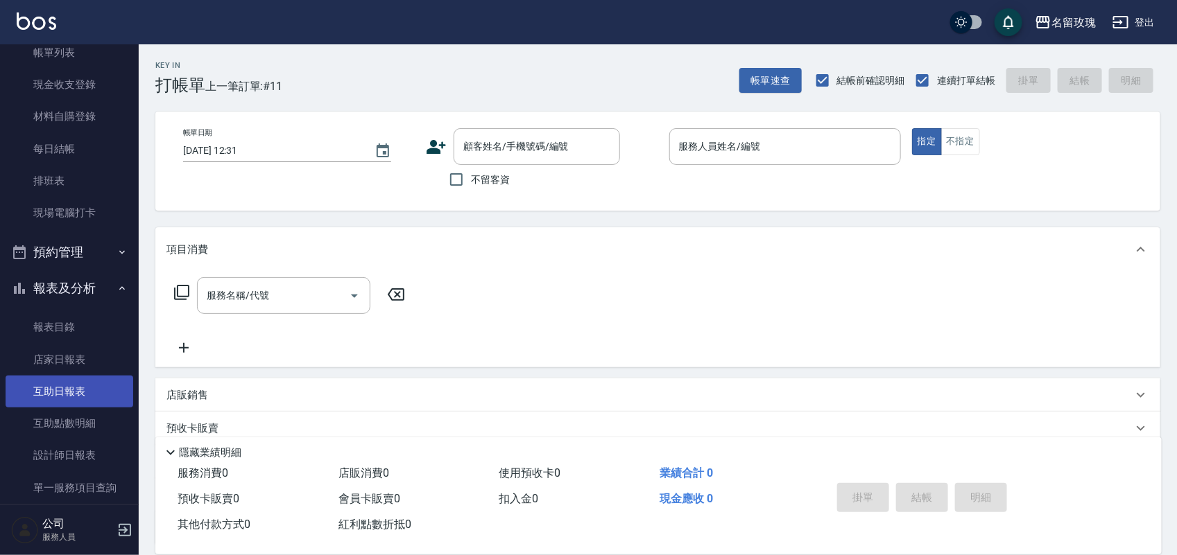
click at [80, 401] on link "互助日報表" at bounding box center [70, 392] width 128 height 32
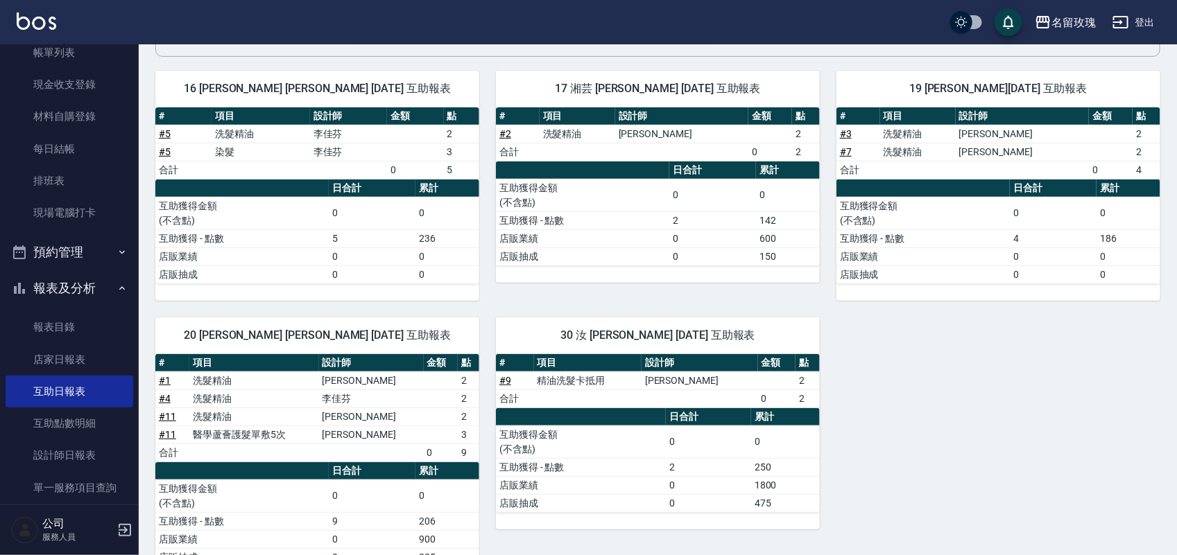
scroll to position [95, 0]
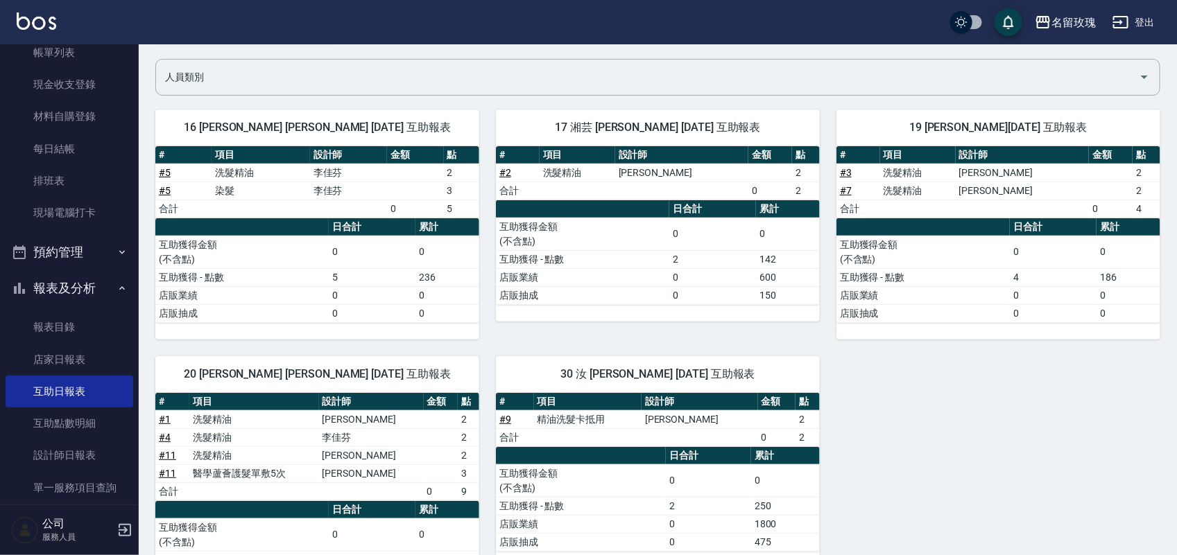
click at [852, 191] on td "# 7" at bounding box center [858, 191] width 44 height 18
click at [845, 191] on link "# 7" at bounding box center [846, 190] width 12 height 11
click at [67, 288] on button "報表及分析" at bounding box center [70, 288] width 128 height 36
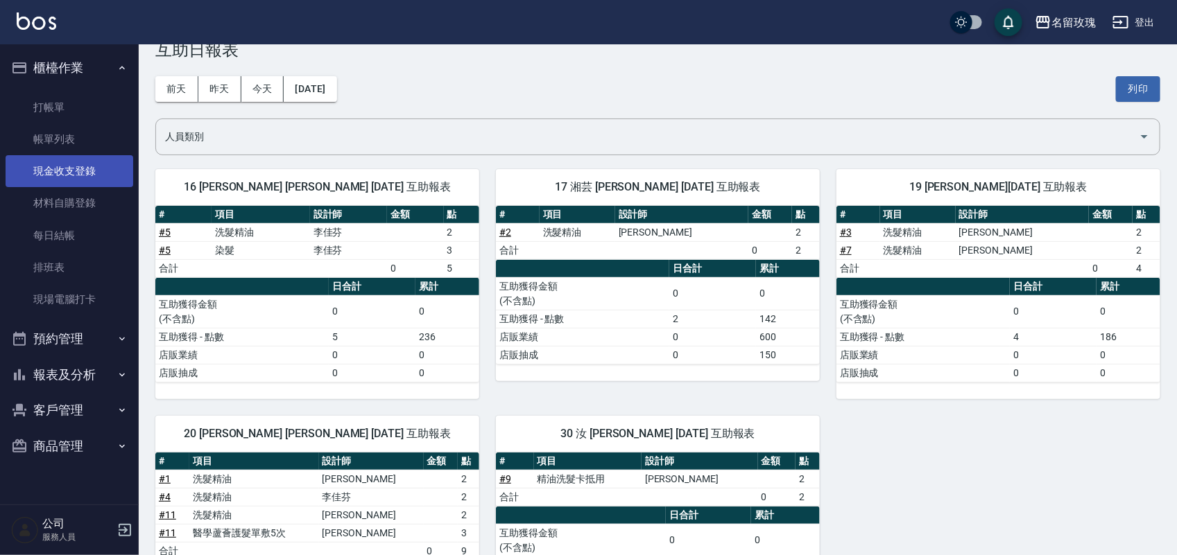
scroll to position [0, 0]
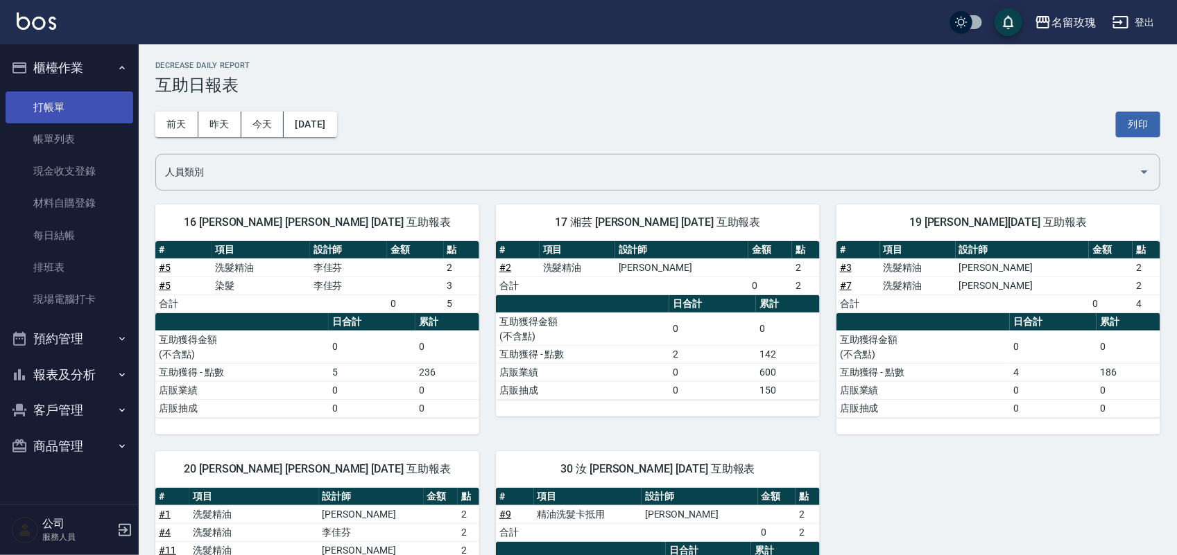
click at [50, 92] on link "打帳單" at bounding box center [70, 108] width 128 height 32
